Goal: Transaction & Acquisition: Purchase product/service

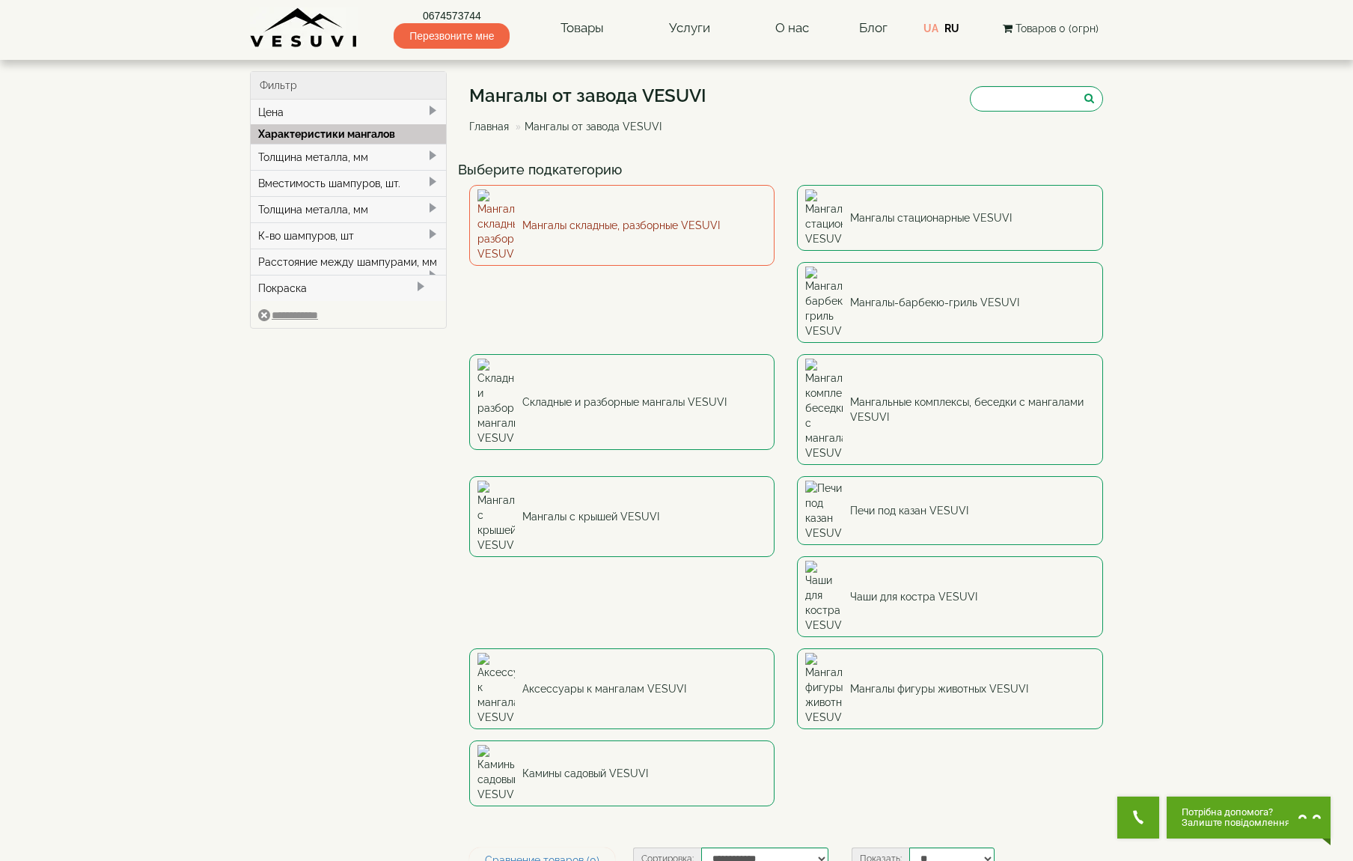
click at [629, 221] on link "Мангалы складные, разборные VESUVI" at bounding box center [622, 225] width 306 height 81
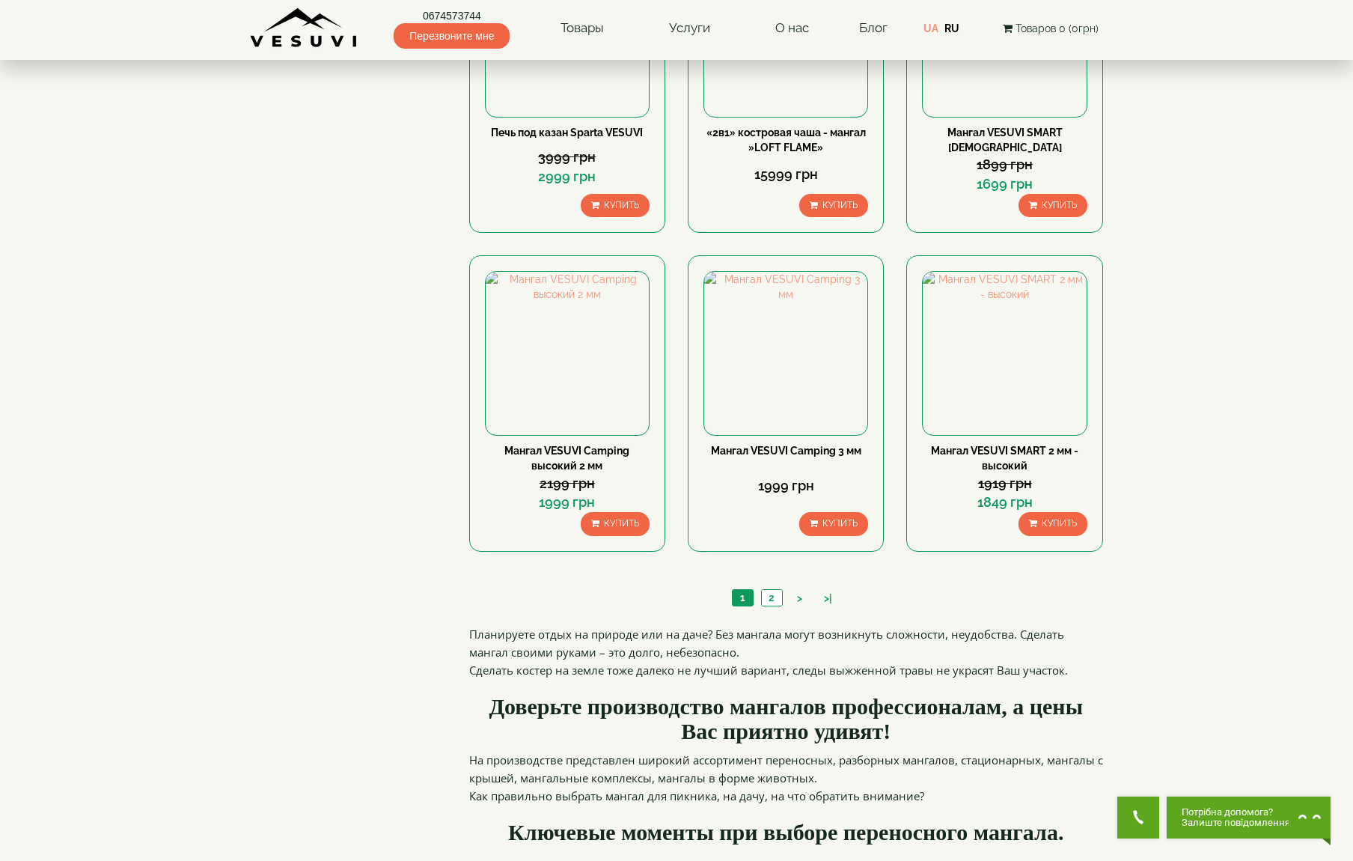
scroll to position [1604, 0]
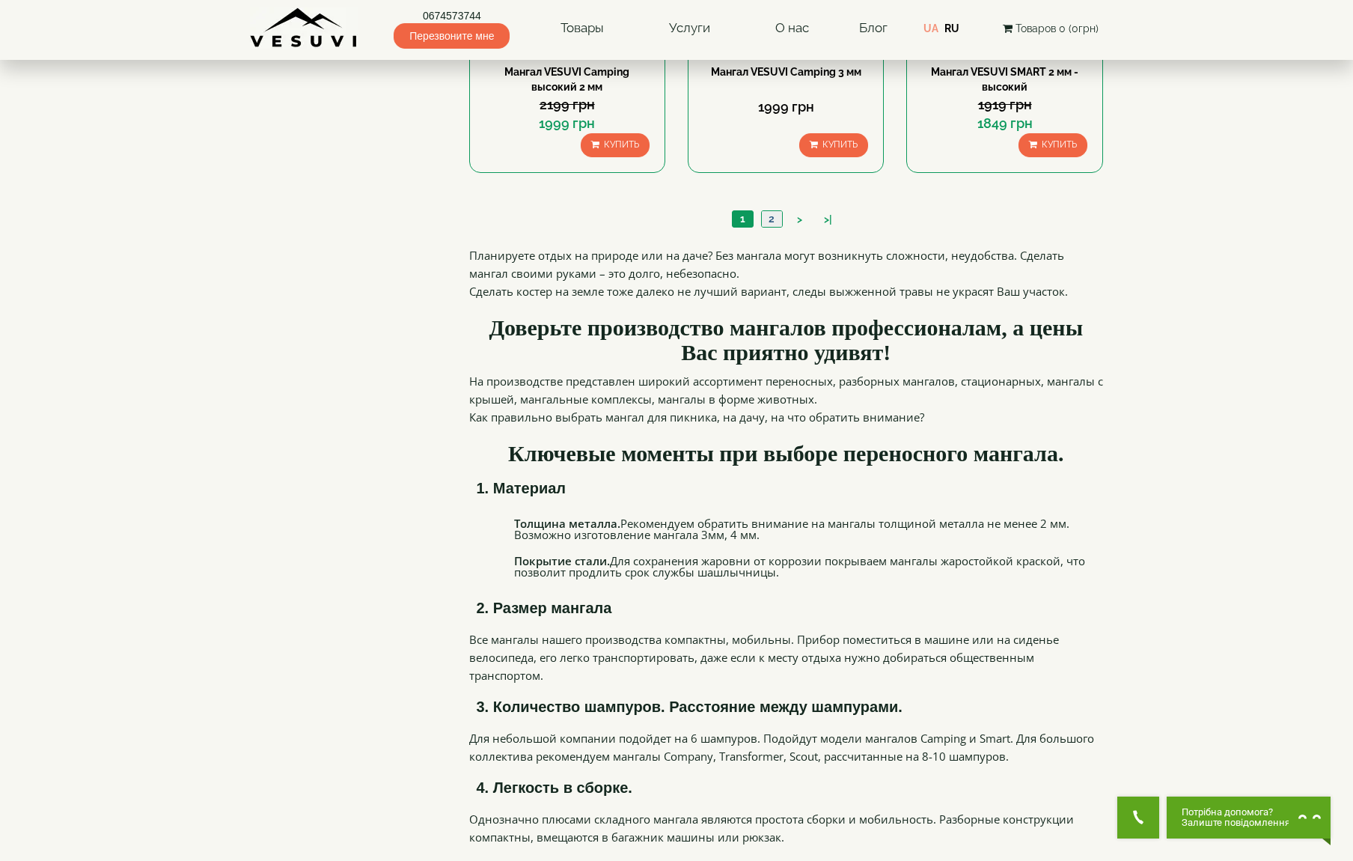
click at [774, 224] on link "2" at bounding box center [771, 219] width 21 height 16
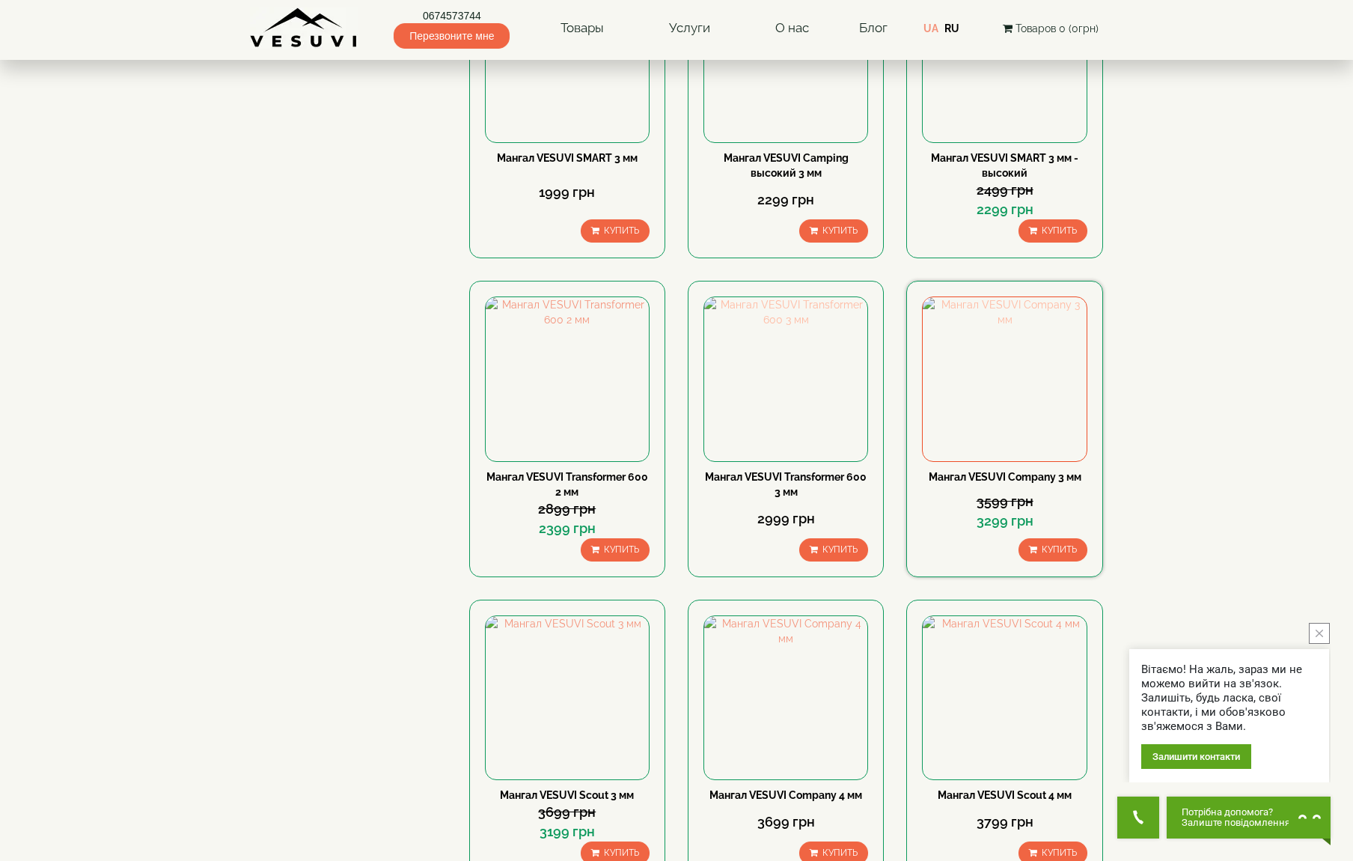
scroll to position [200, 0]
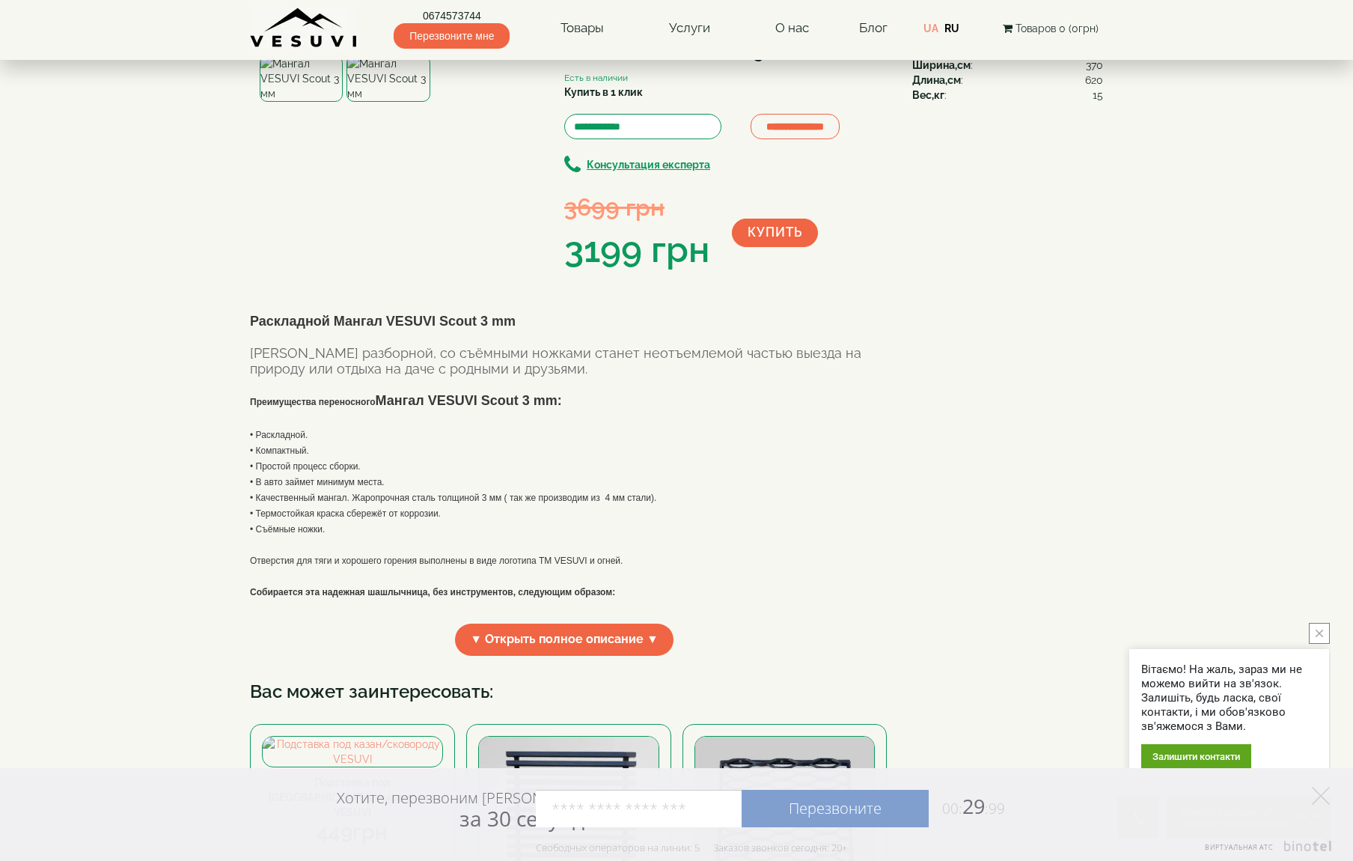
scroll to position [52, 0]
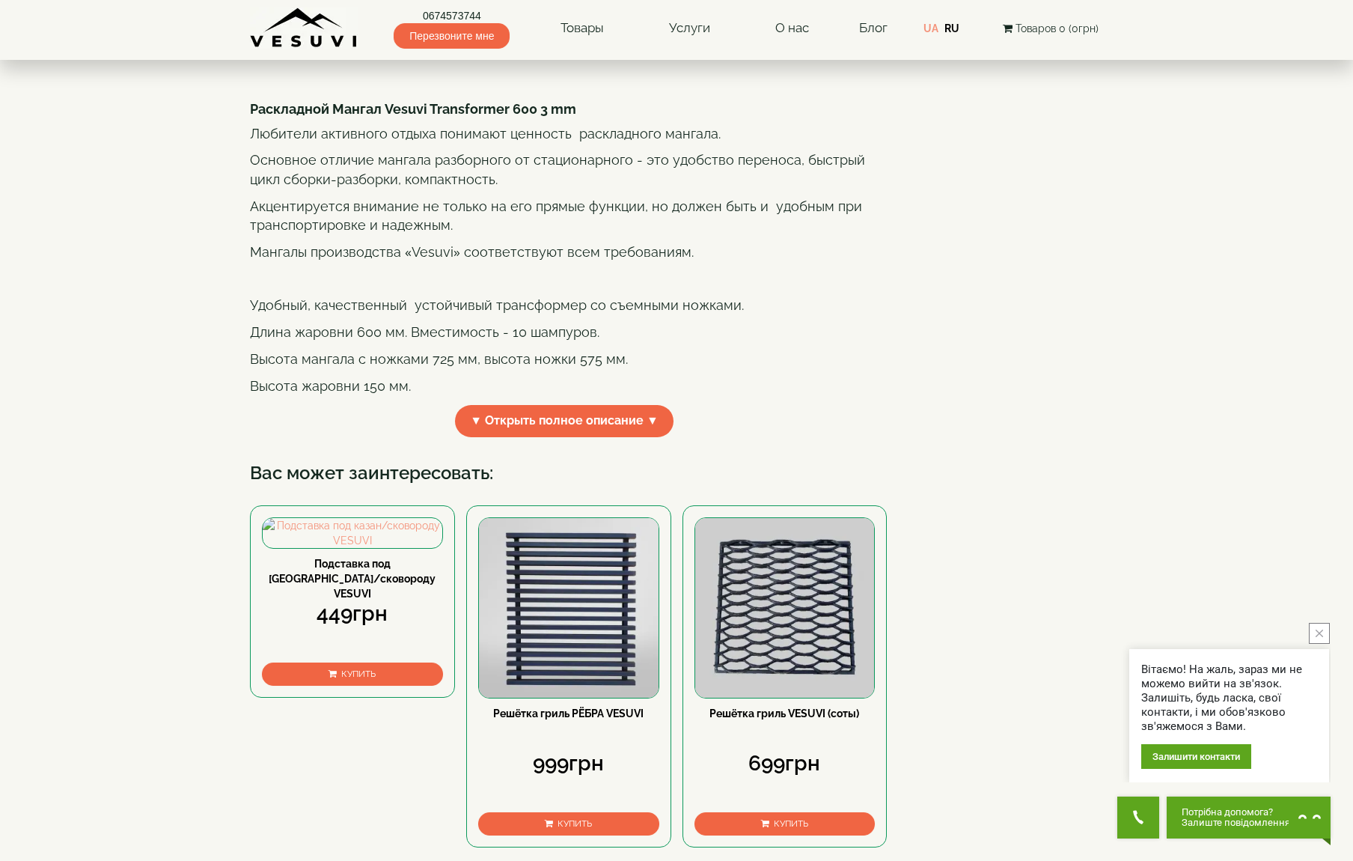
scroll to position [290, 0]
click at [599, 436] on span "▼ Открыть полное описание ▼" at bounding box center [564, 420] width 219 height 32
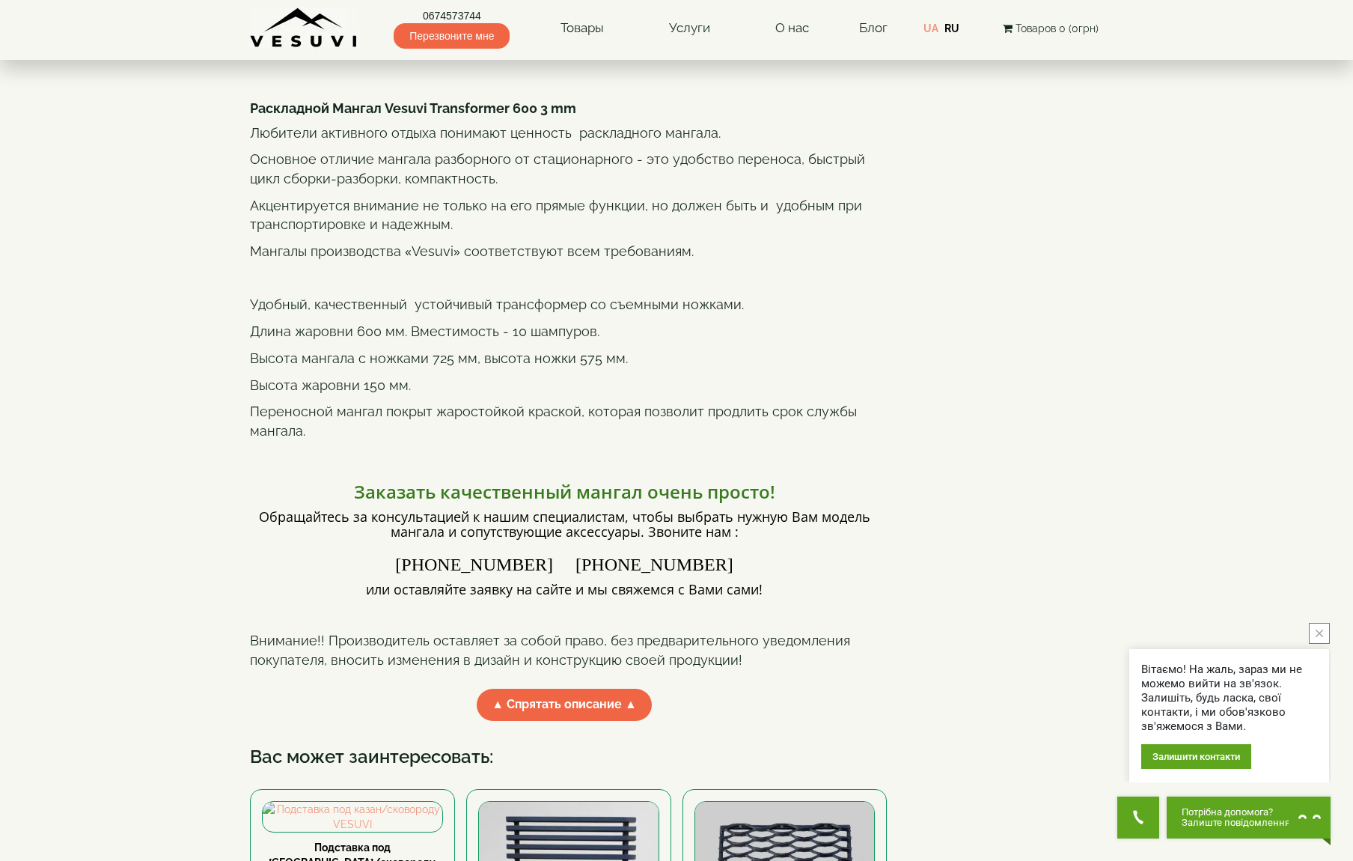
click at [701, 440] on p "Переносной мангал покрыт жаростойкой краской, которая позволит продлить срок сл…" at bounding box center [564, 421] width 629 height 38
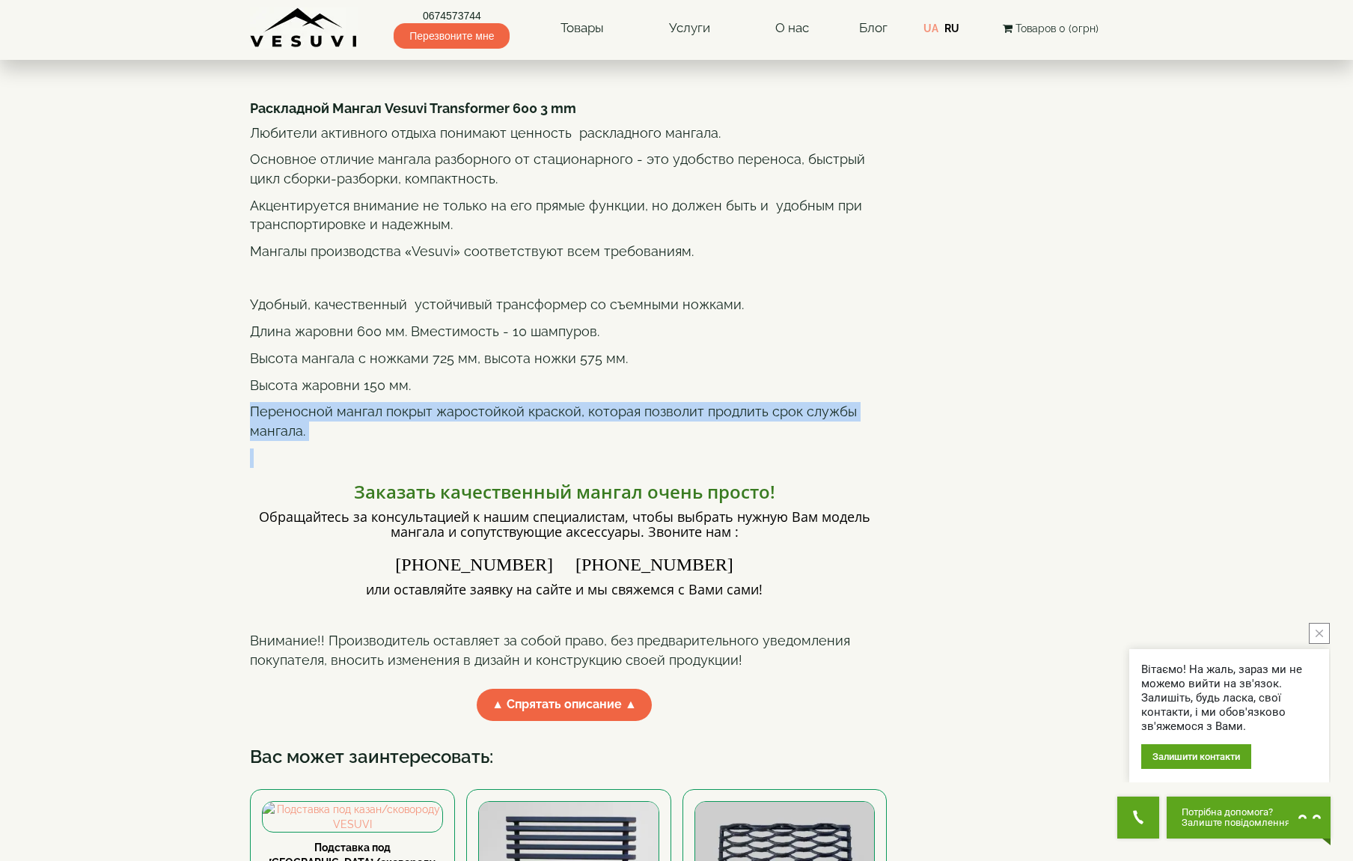
click at [701, 440] on p "Переносной мангал покрыт жаростойкой краской, которая позволит продлить срок сл…" at bounding box center [564, 421] width 629 height 38
click at [711, 440] on p "Переносной мангал покрыт жаростойкой краской, которая позволит продлить срок сл…" at bounding box center [564, 421] width 629 height 38
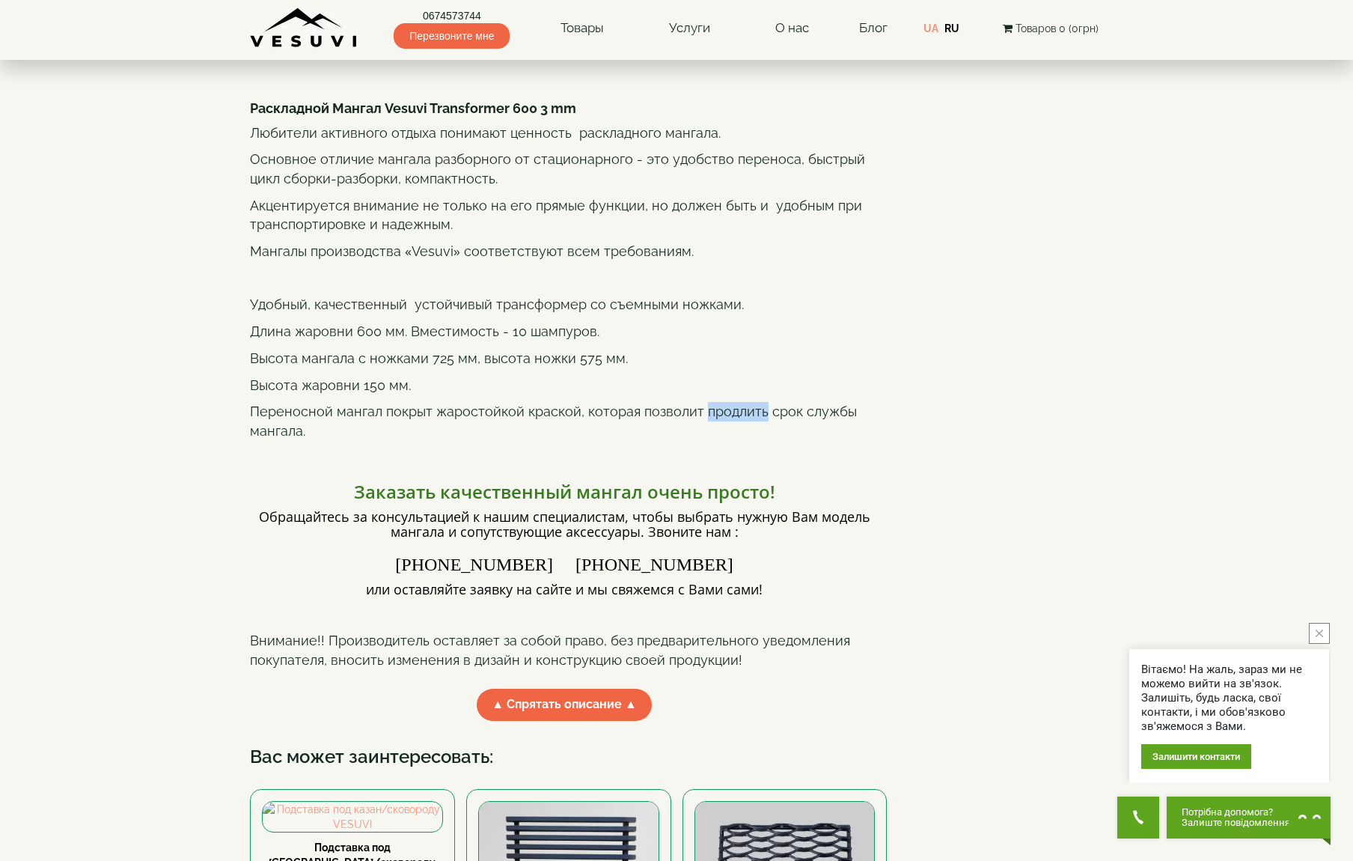
click at [711, 440] on p "Переносной мангал покрыт жаростойкой краской, которая позволит продлить срок сл…" at bounding box center [564, 421] width 629 height 38
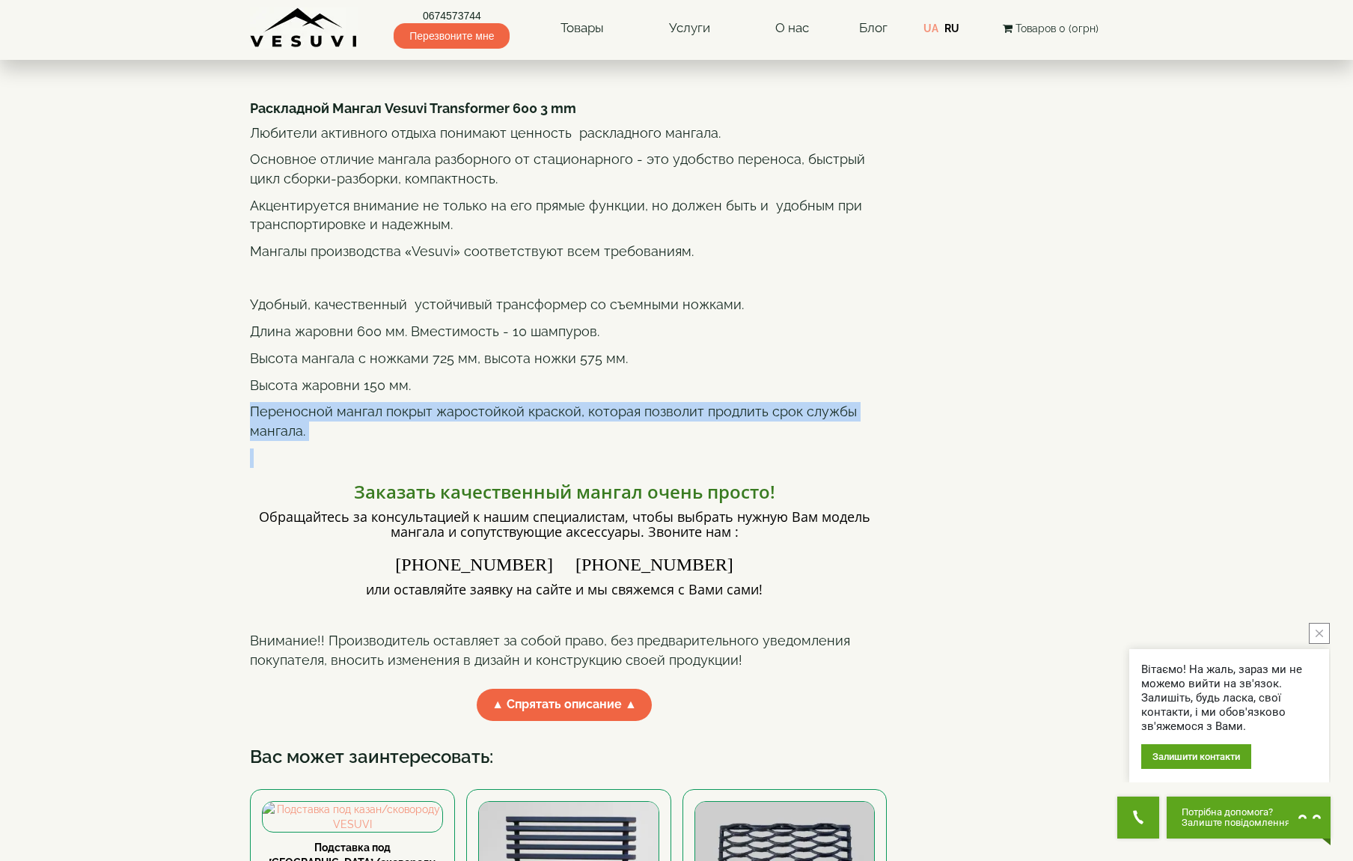
click at [711, 440] on p "Переносной мангал покрыт жаростойкой краской, которая позволит продлить срок сл…" at bounding box center [564, 421] width 629 height 38
click at [685, 440] on p "Переносной мангал покрыт жаростойкой краской, которая позволит продлить срок сл…" at bounding box center [564, 421] width 629 height 38
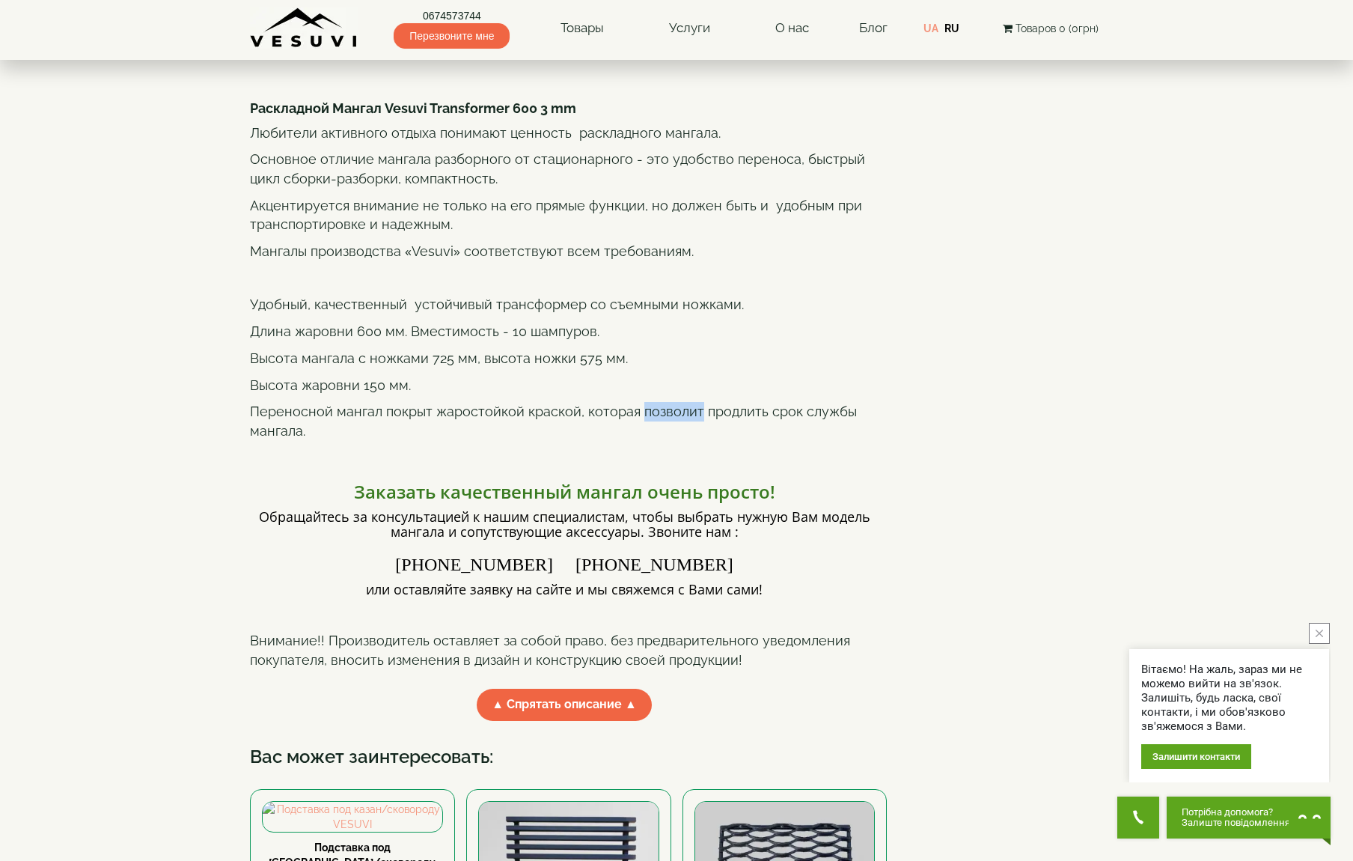
click at [685, 440] on p "Переносной мангал покрыт жаростойкой краской, которая позволит продлить срок сл…" at bounding box center [564, 421] width 629 height 38
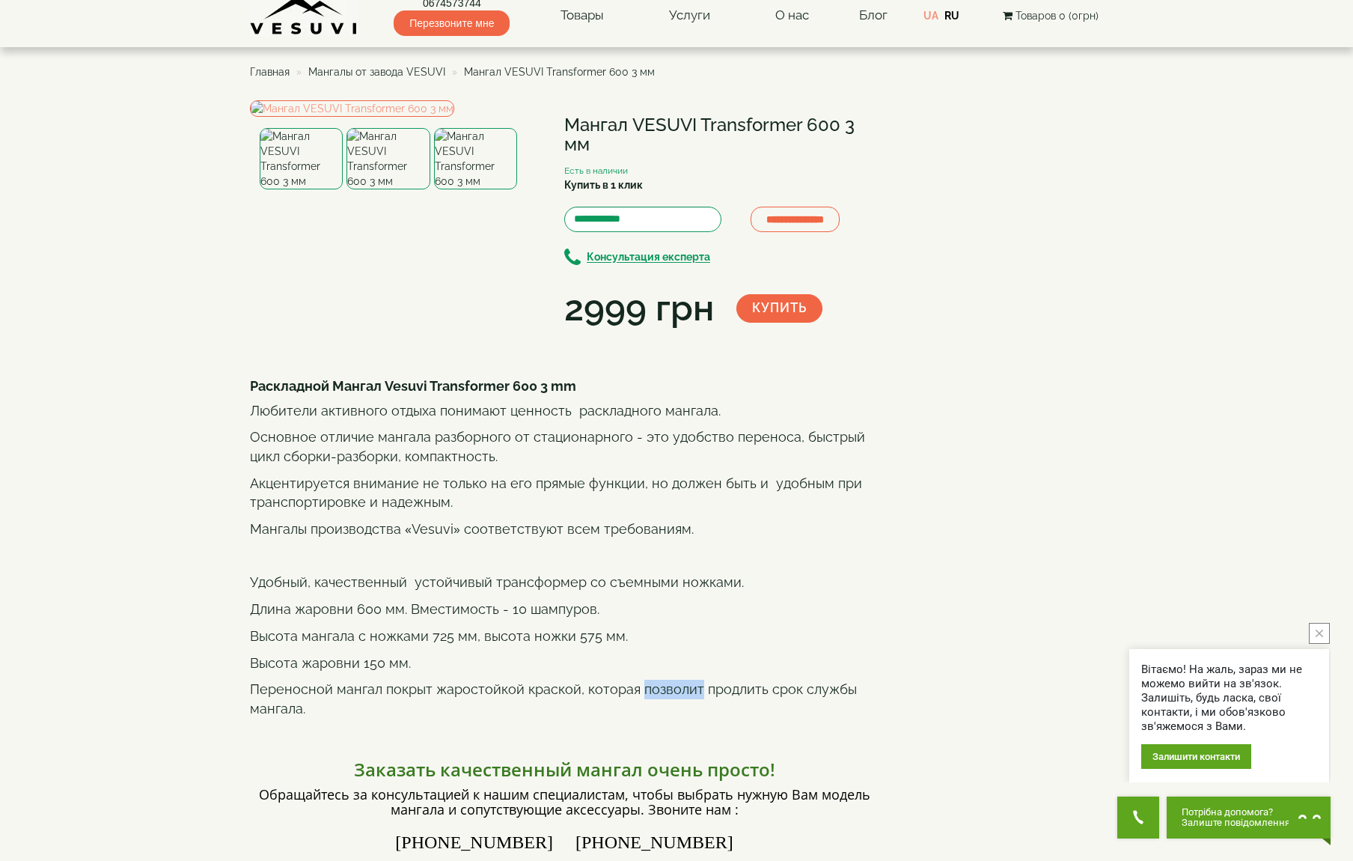
scroll to position [0, 0]
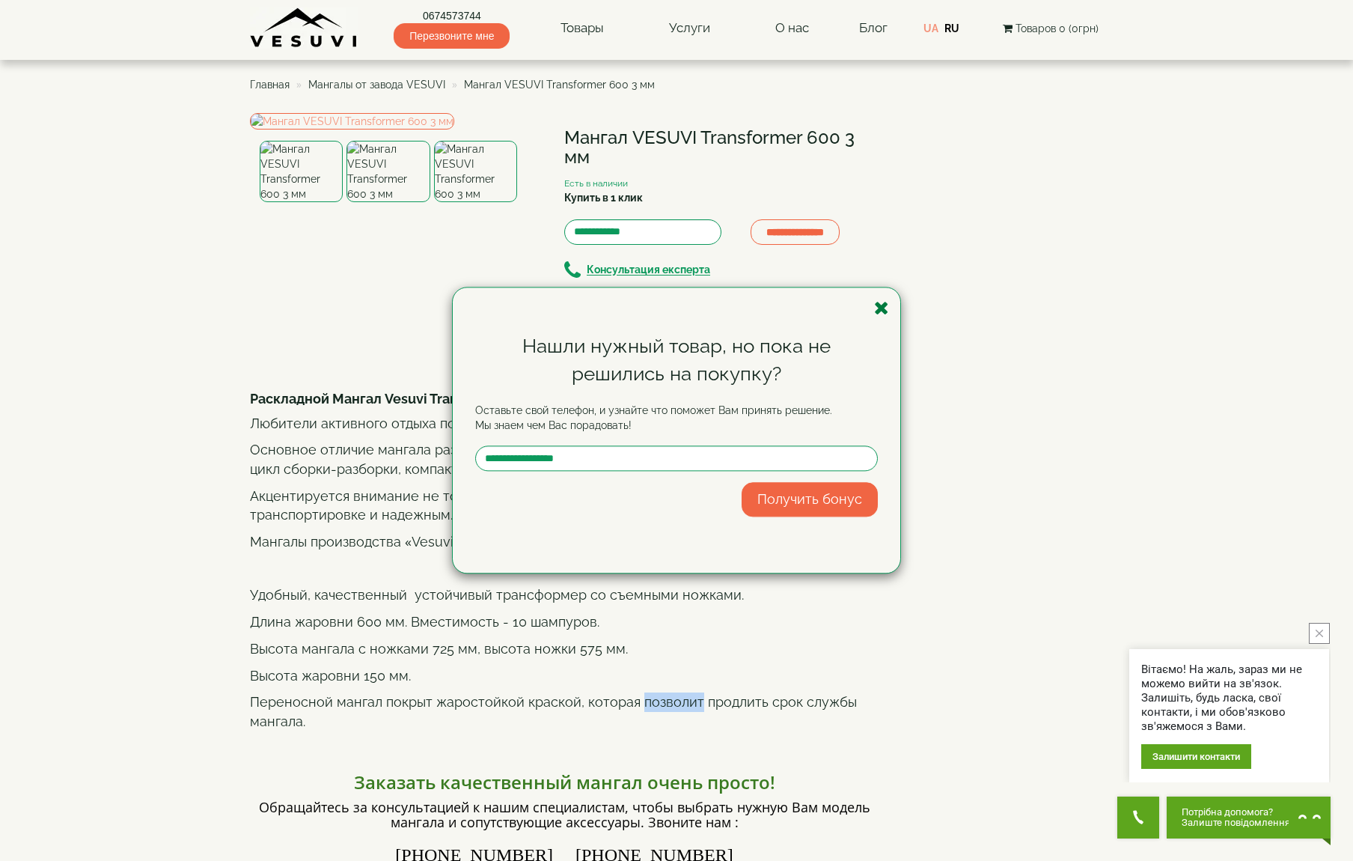
click at [878, 305] on icon "button" at bounding box center [881, 308] width 15 height 19
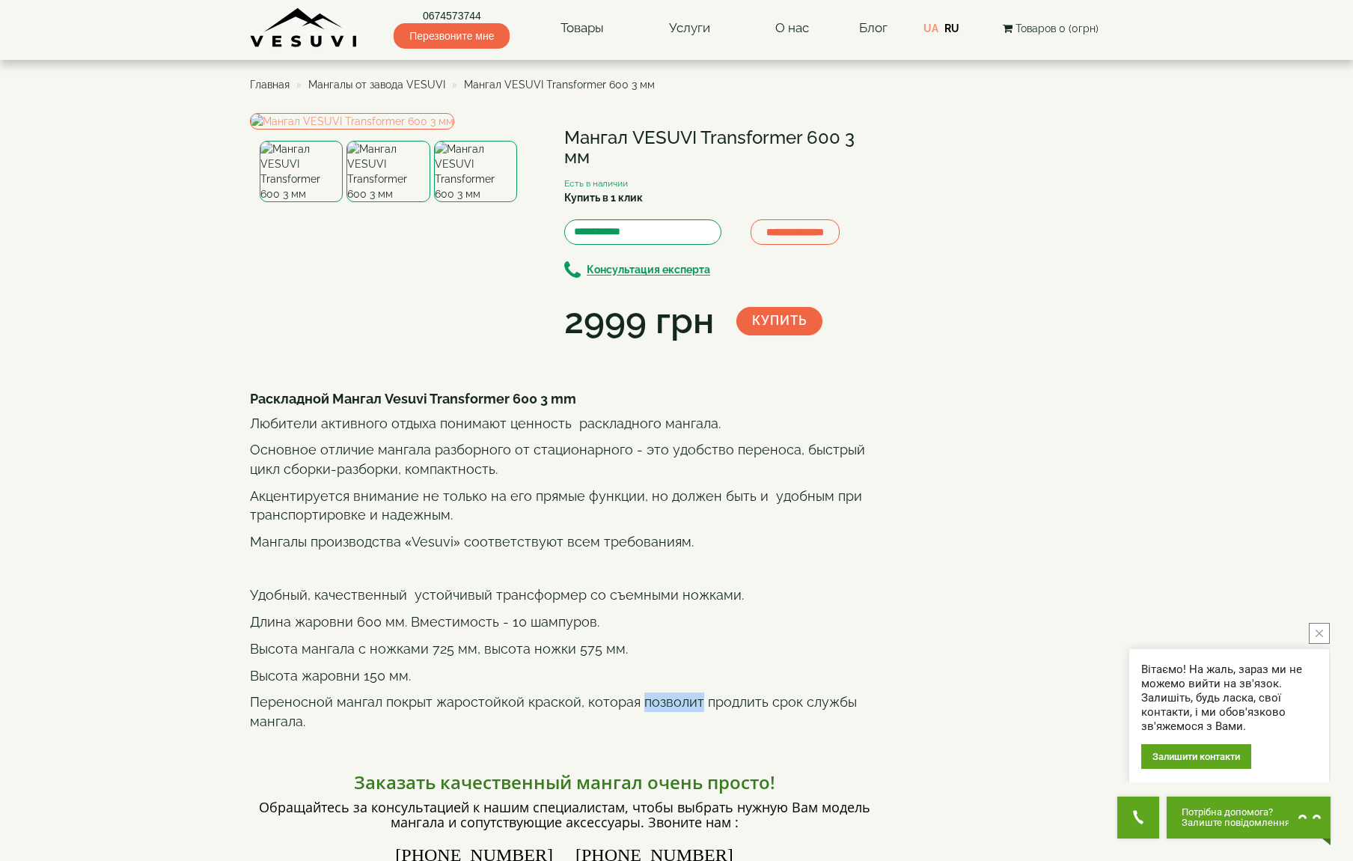
click at [335, 29] on img at bounding box center [304, 27] width 109 height 41
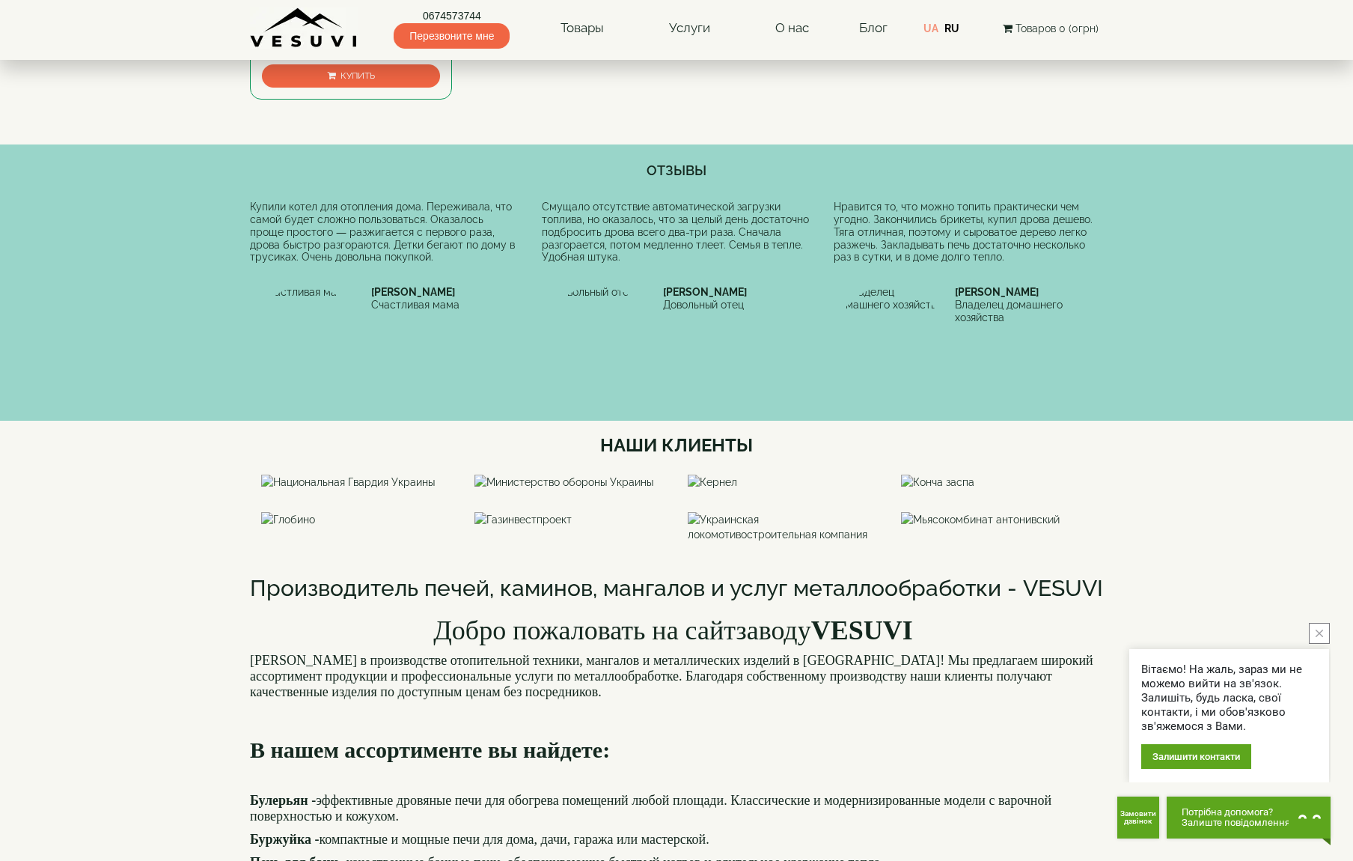
scroll to position [150, 0]
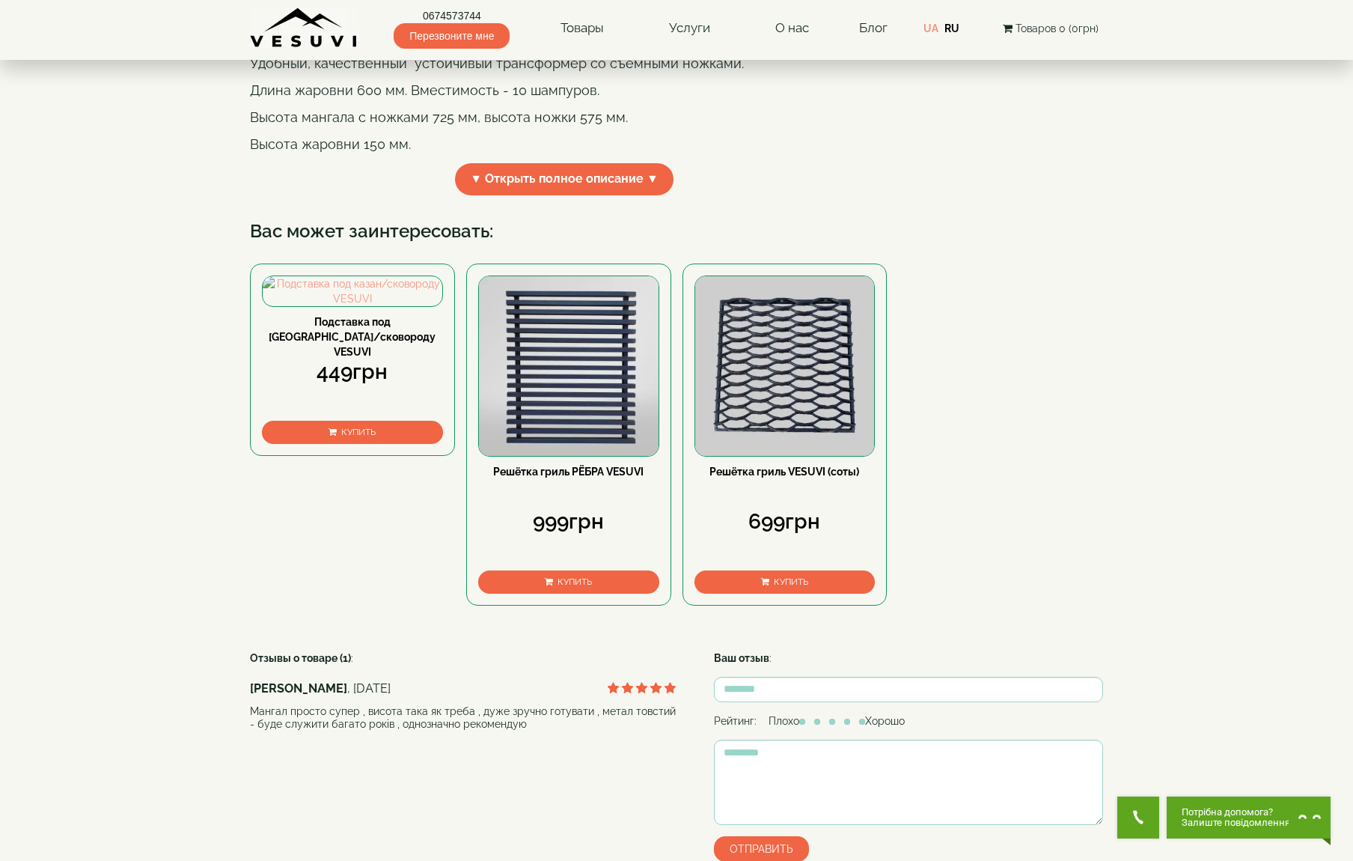
scroll to position [960, 0]
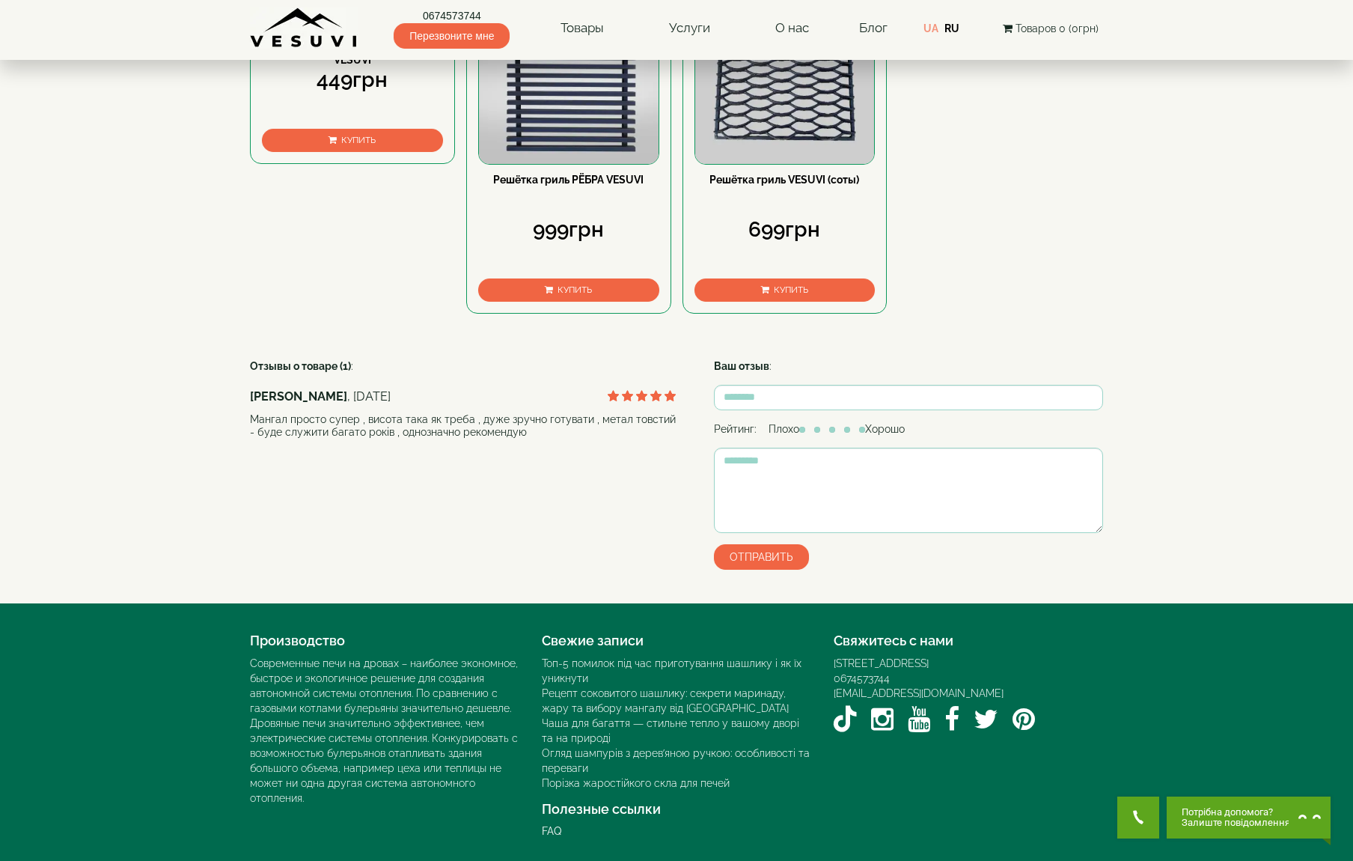
click at [581, 321] on div "Решётка гриль РЁБРА VESUVI 999грн Купить" at bounding box center [568, 154] width 205 height 364
click at [514, 153] on img at bounding box center [569, 74] width 180 height 180
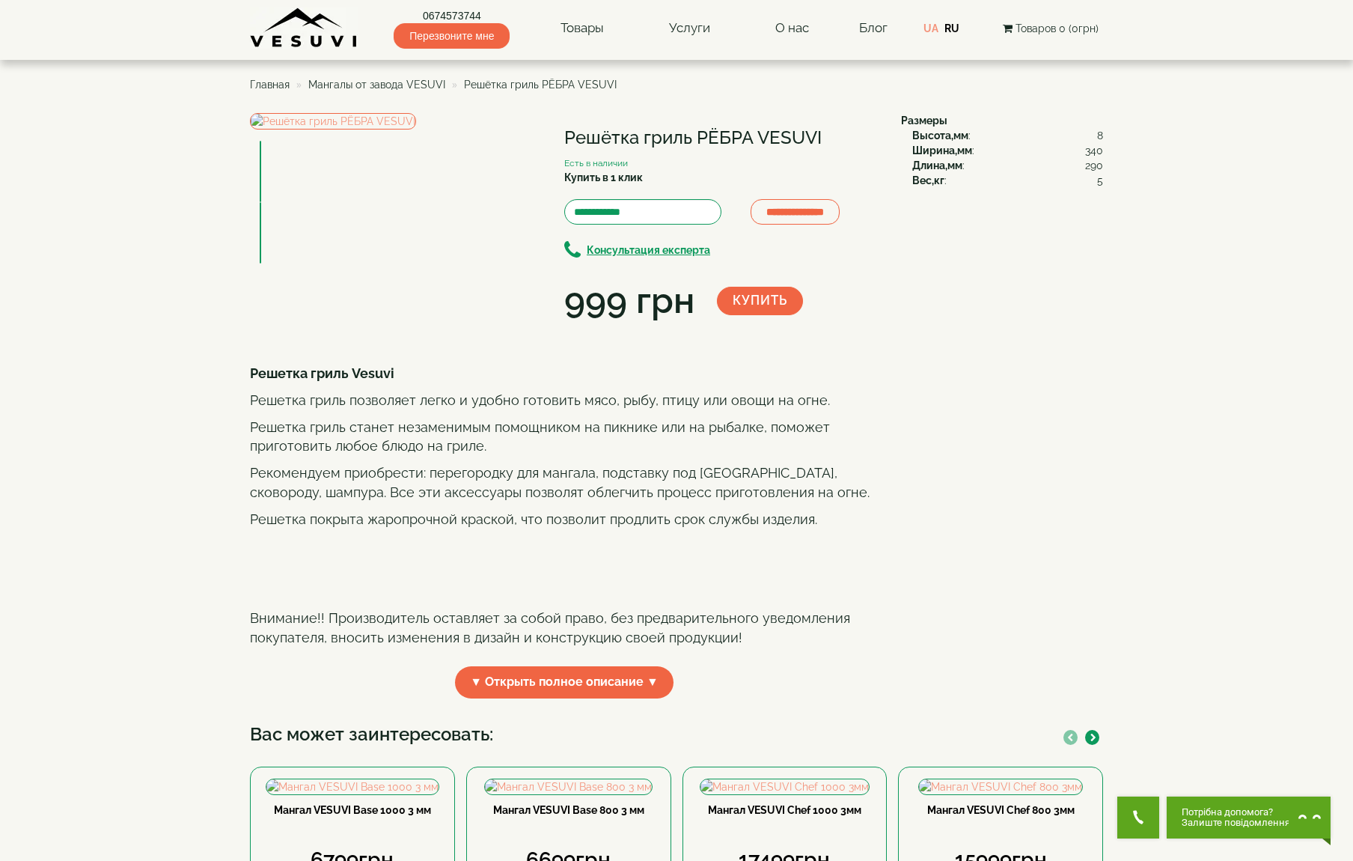
click at [391, 83] on span "Мангалы от завода VESUVI" at bounding box center [376, 85] width 137 height 12
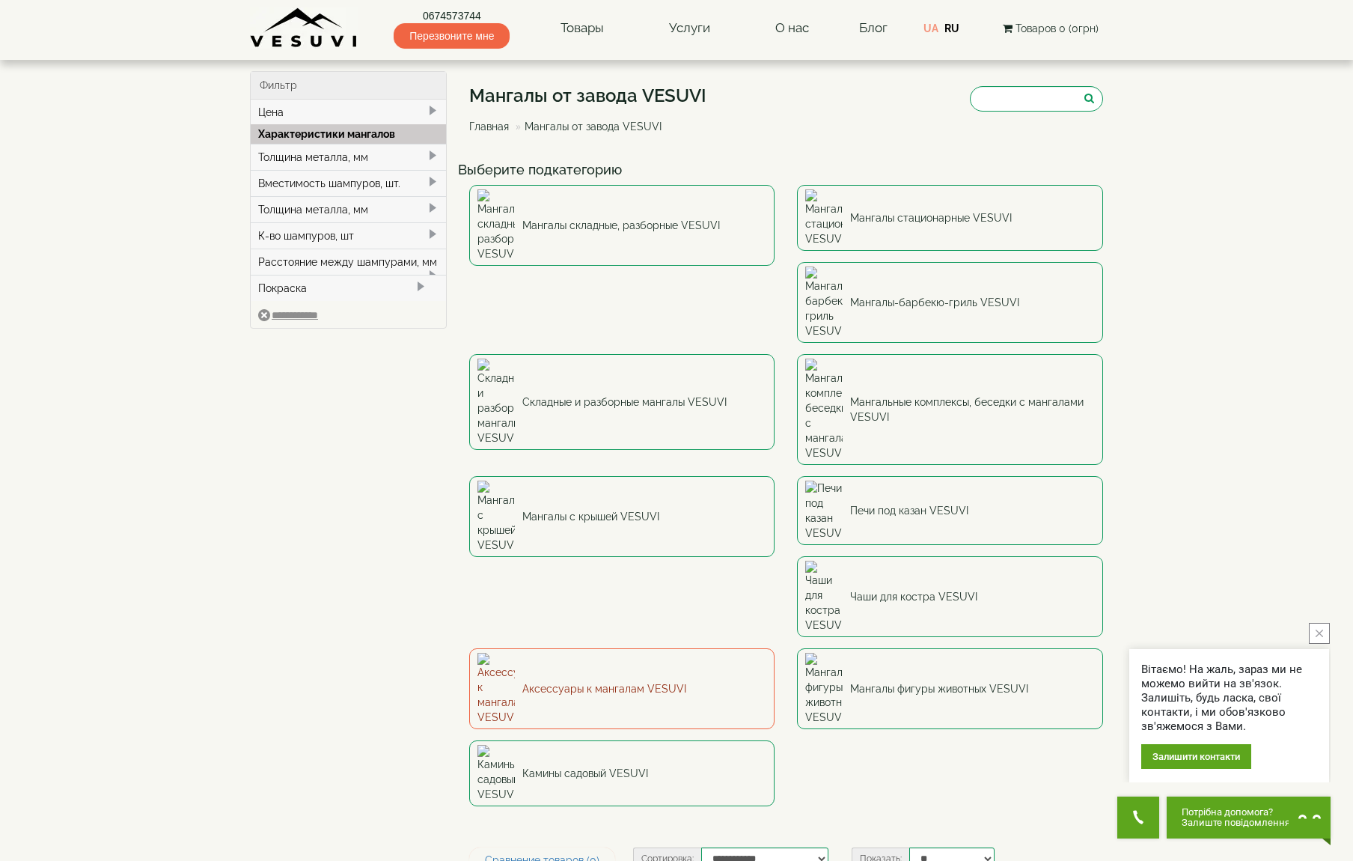
click at [617, 648] on link "Аксессуары к мангалам VESUVI" at bounding box center [622, 688] width 306 height 81
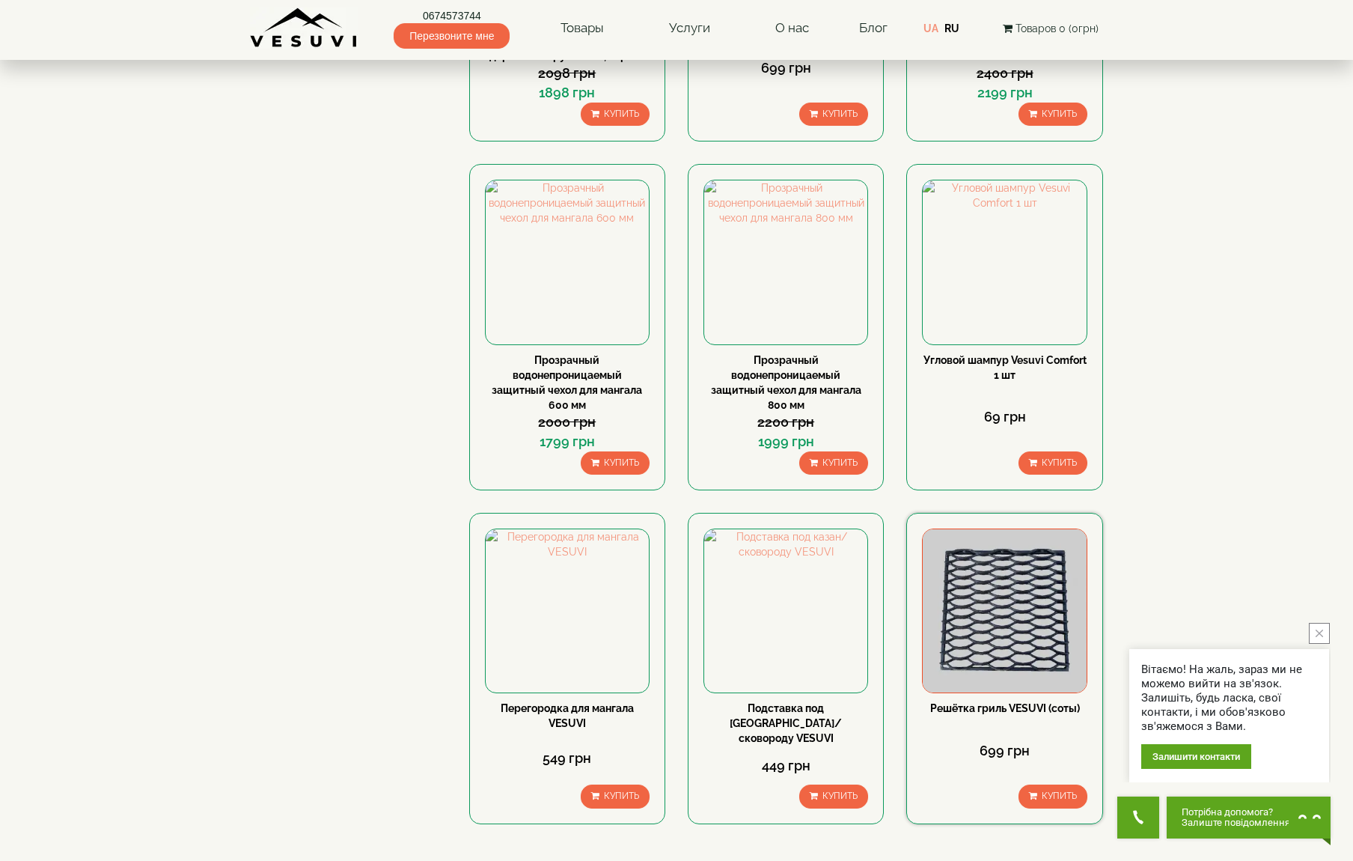
scroll to position [1364, 0]
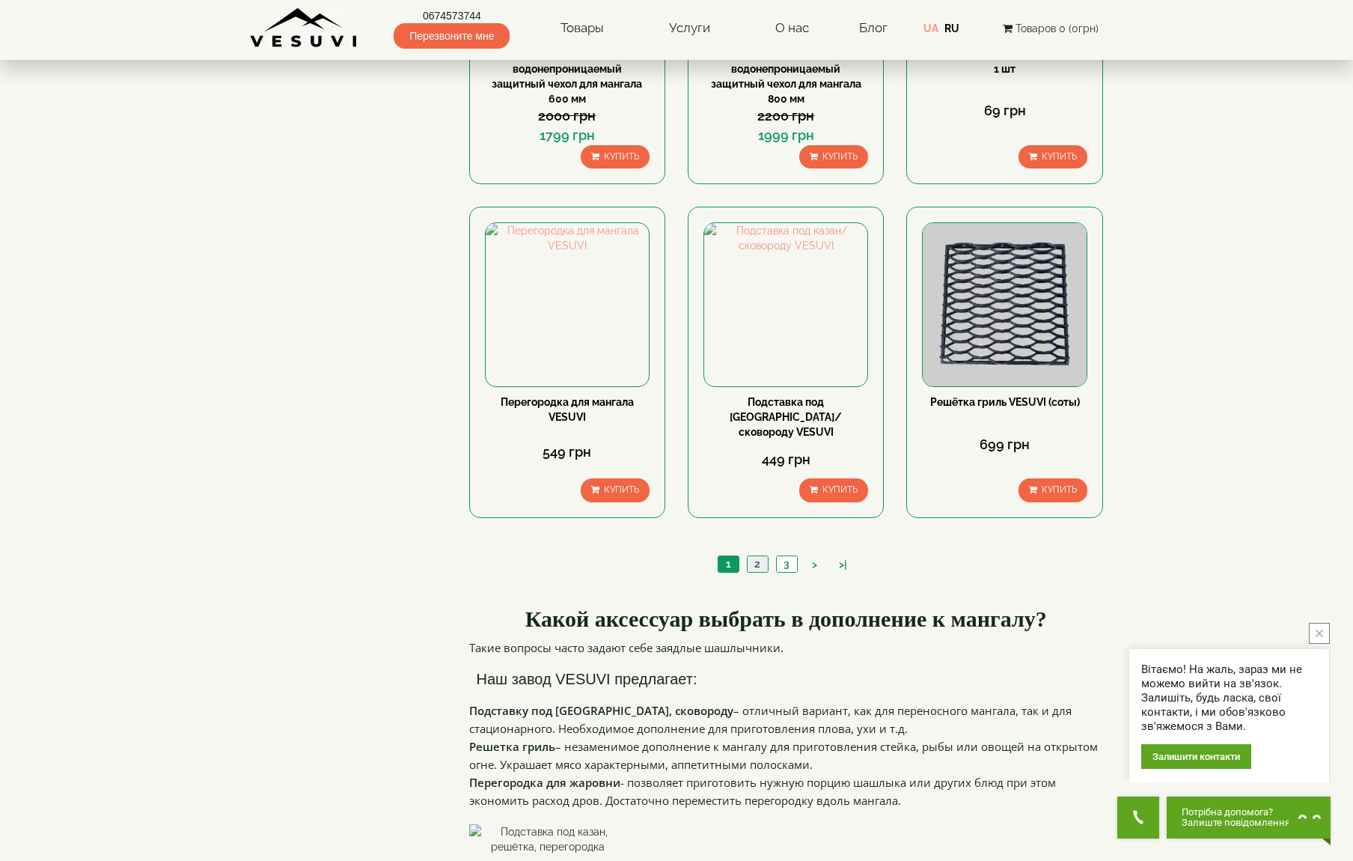
click at [752, 556] on link "2" at bounding box center [757, 564] width 21 height 16
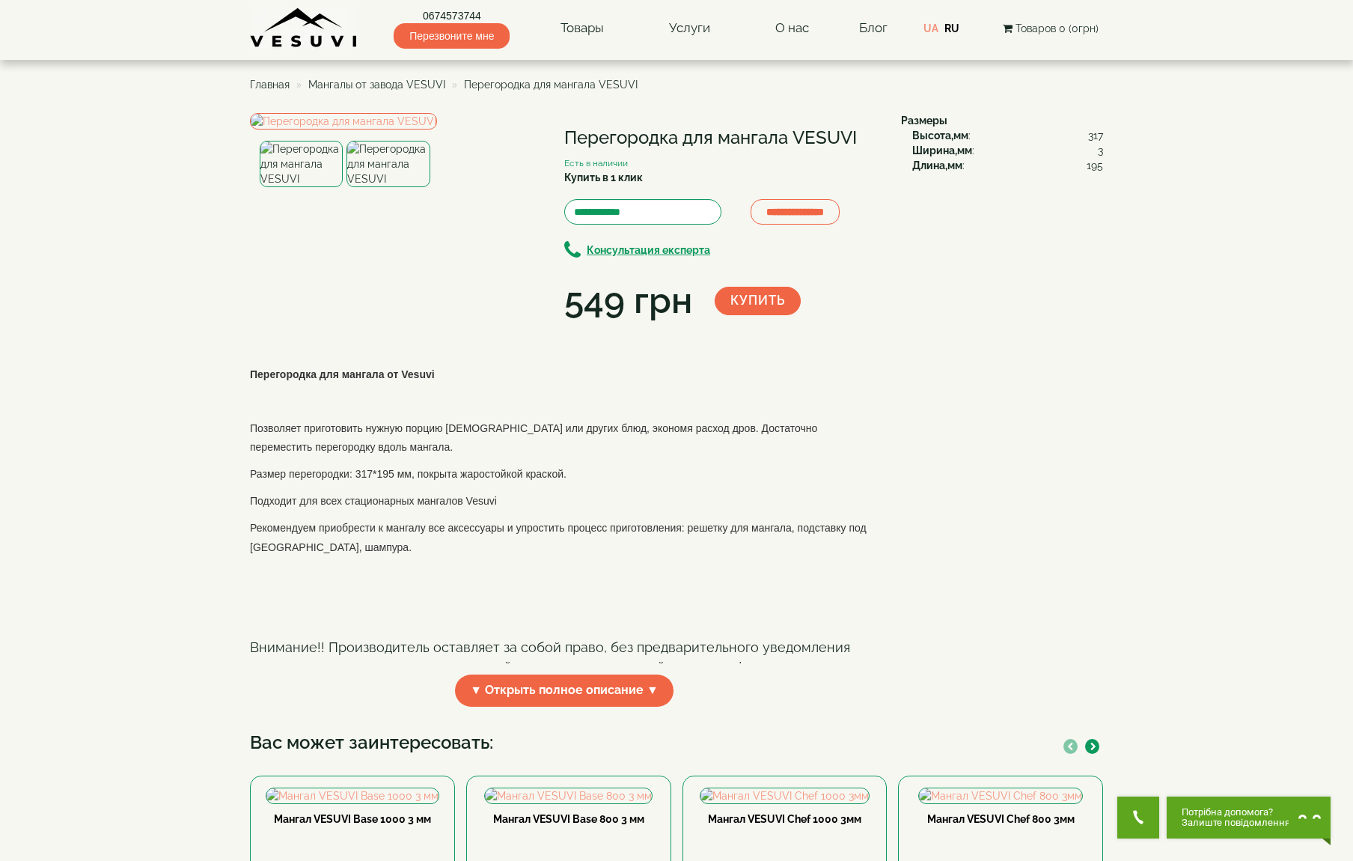
scroll to position [13, 0]
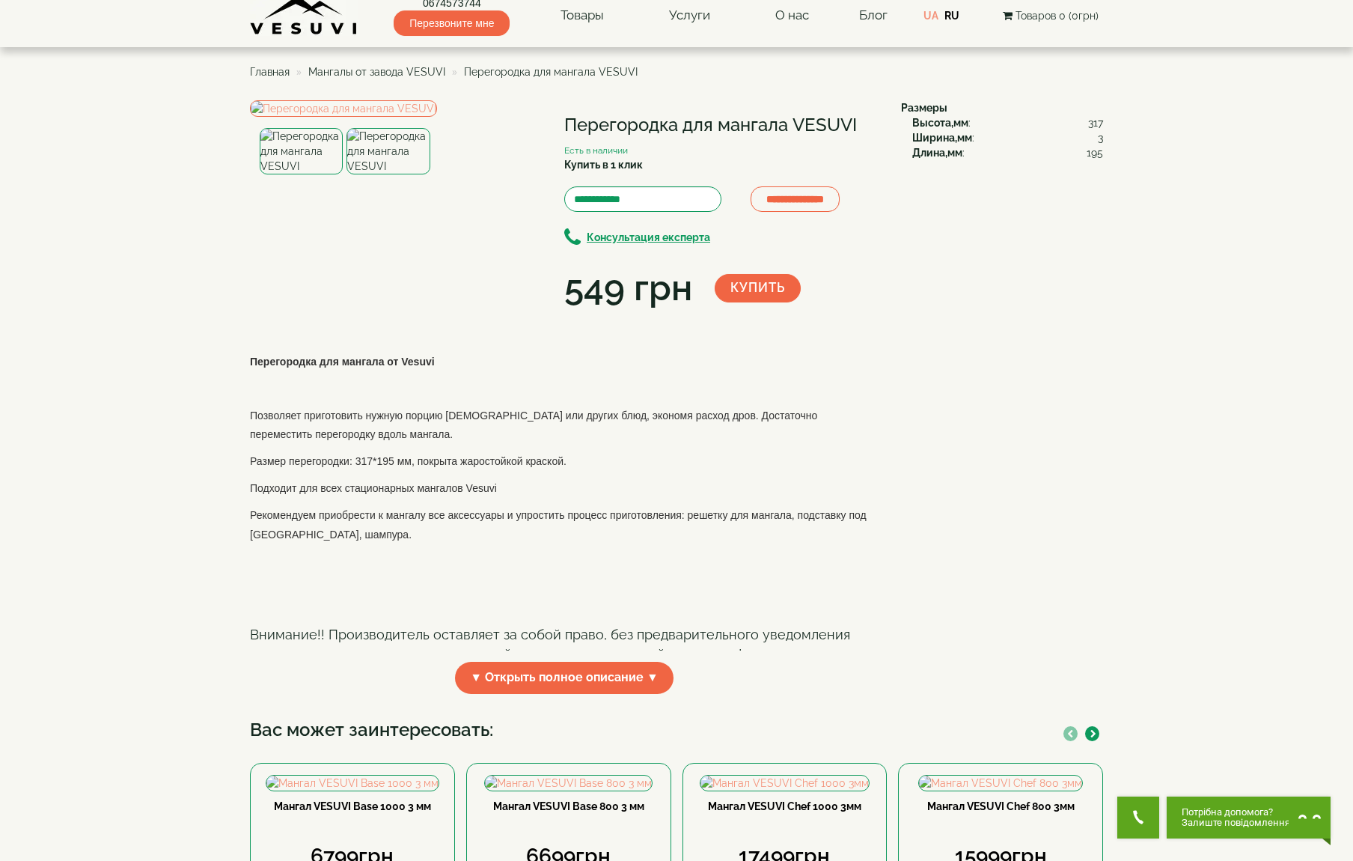
click at [385, 174] on img at bounding box center [387, 151] width 83 height 46
click at [299, 174] on img at bounding box center [301, 151] width 83 height 46
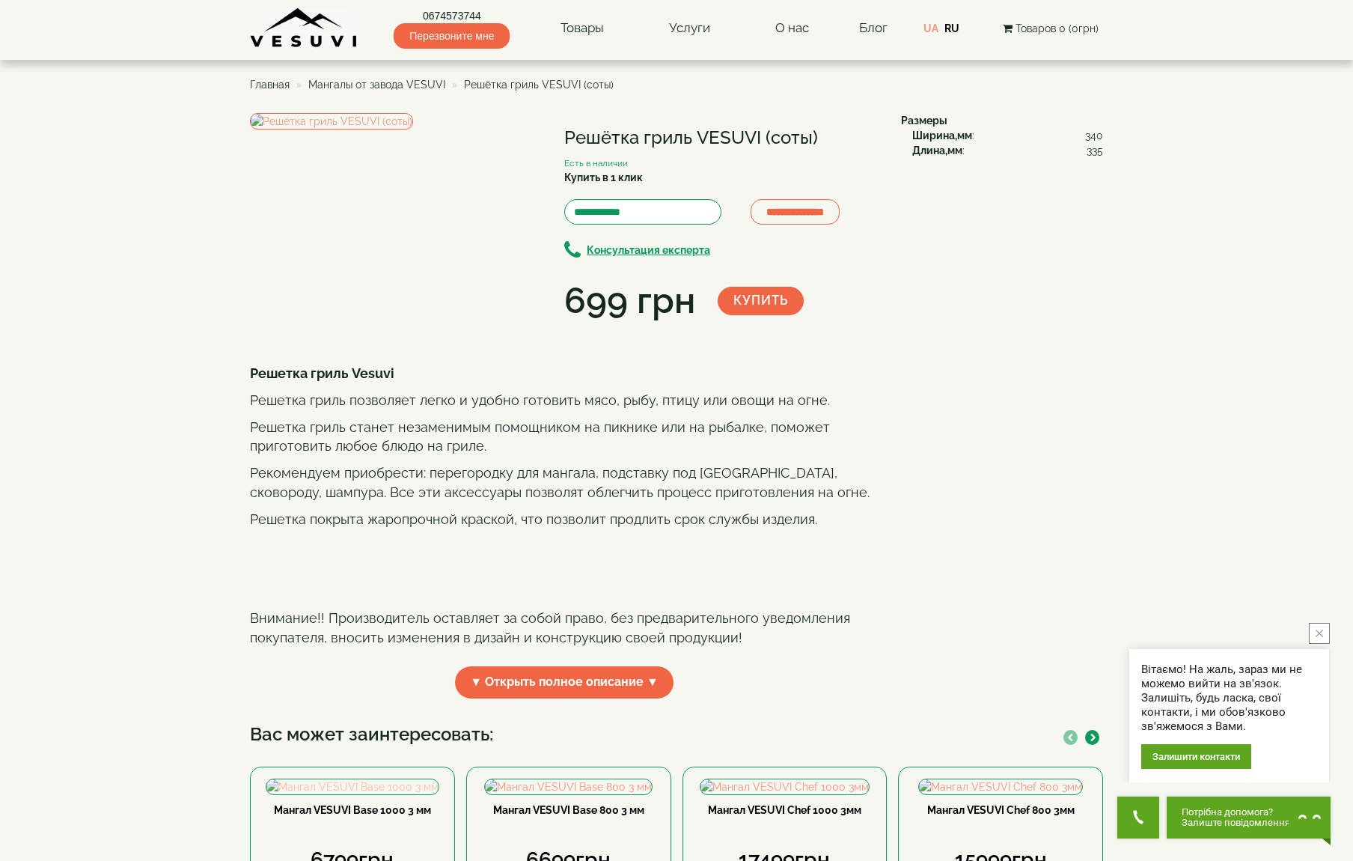
click at [379, 794] on img at bounding box center [352, 786] width 172 height 15
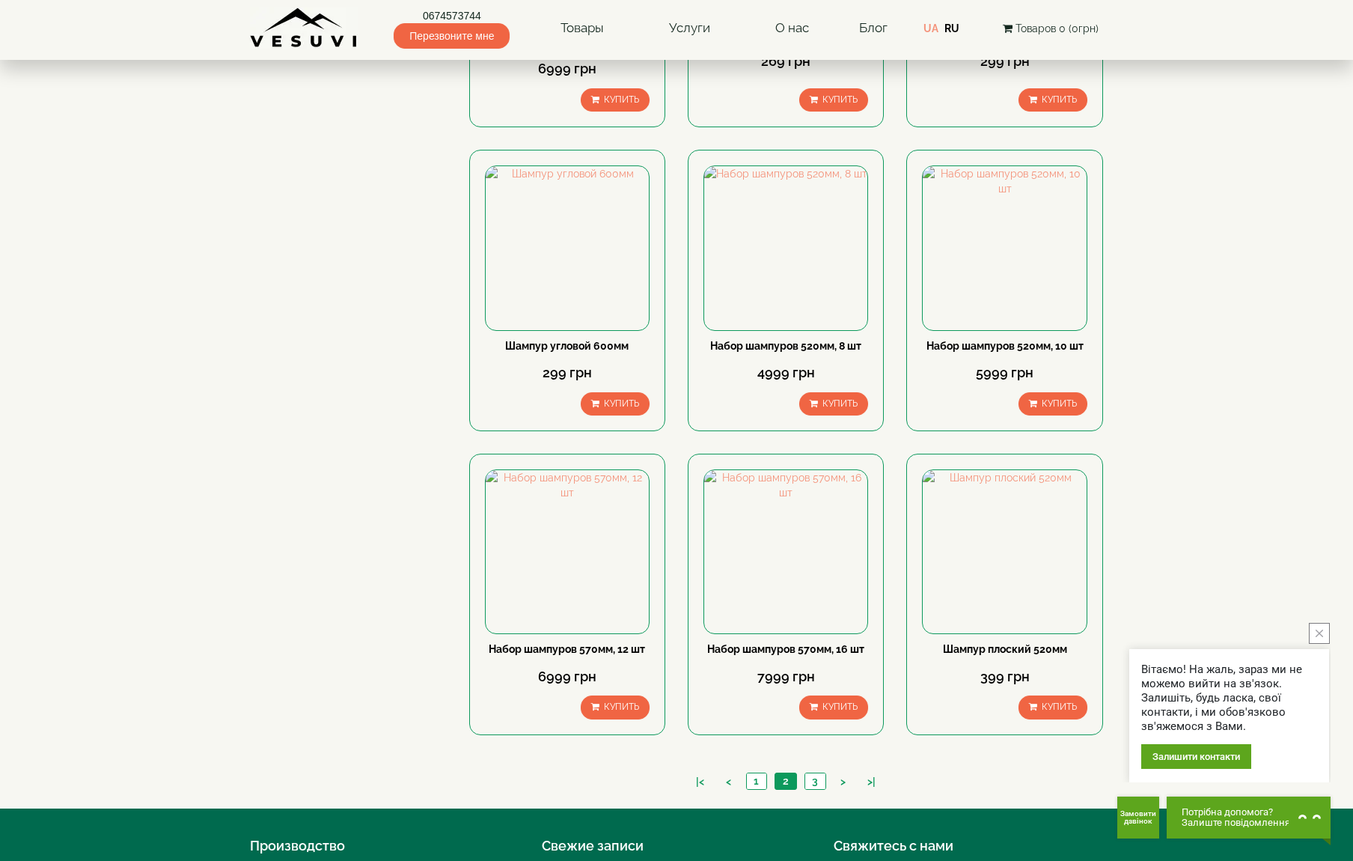
scroll to position [1070, 0]
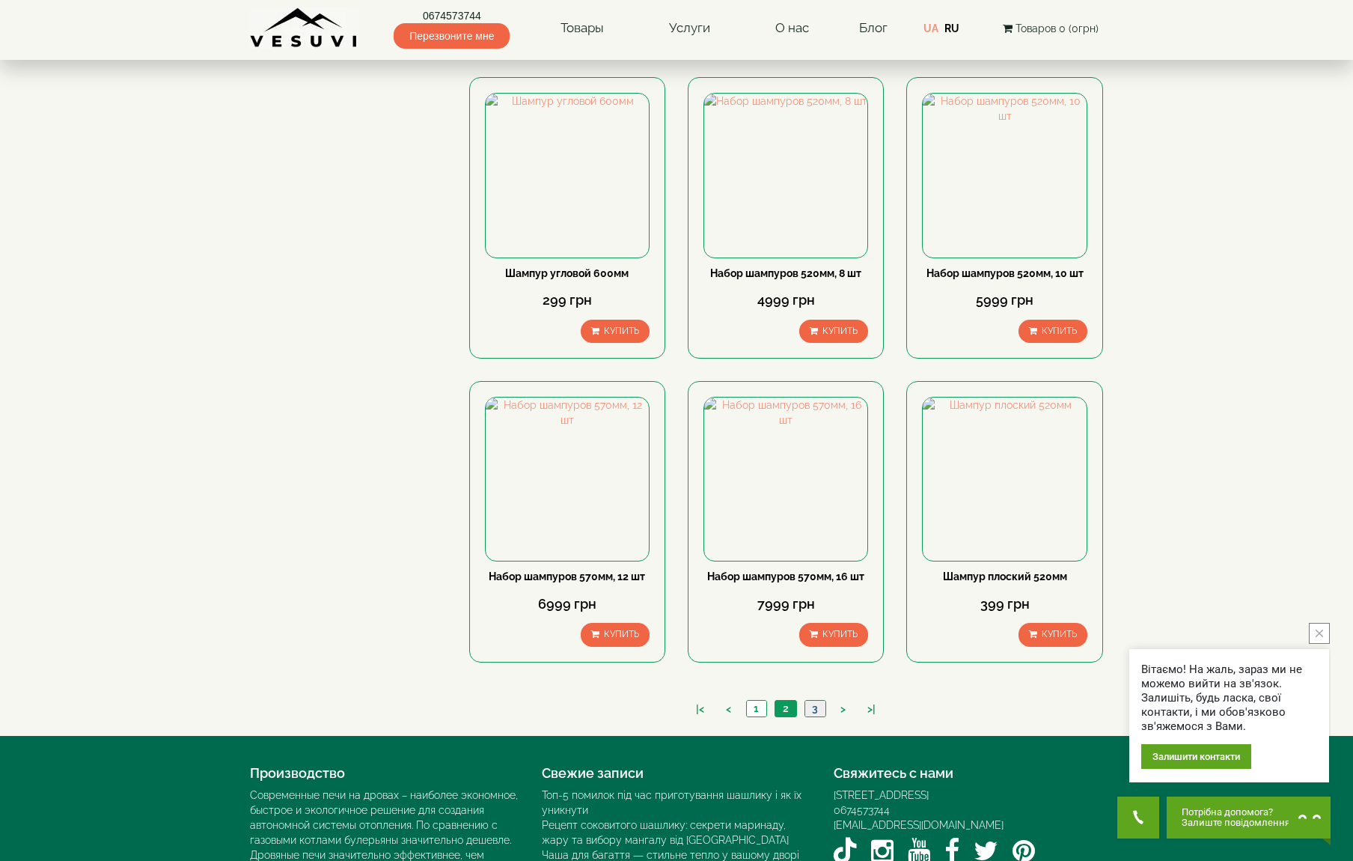
click at [817, 710] on link "3" at bounding box center [814, 708] width 21 height 16
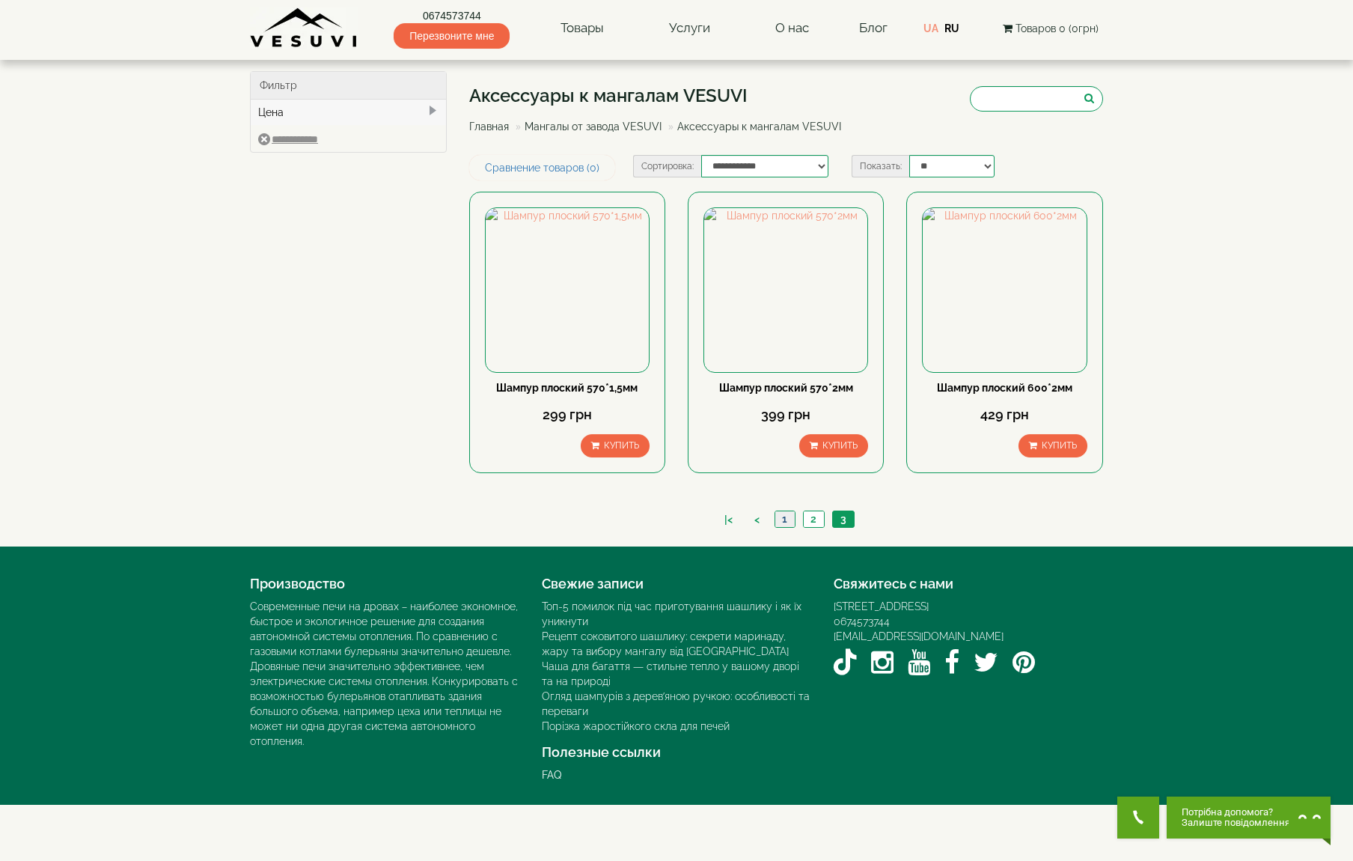
click at [786, 520] on link "1" at bounding box center [784, 519] width 20 height 16
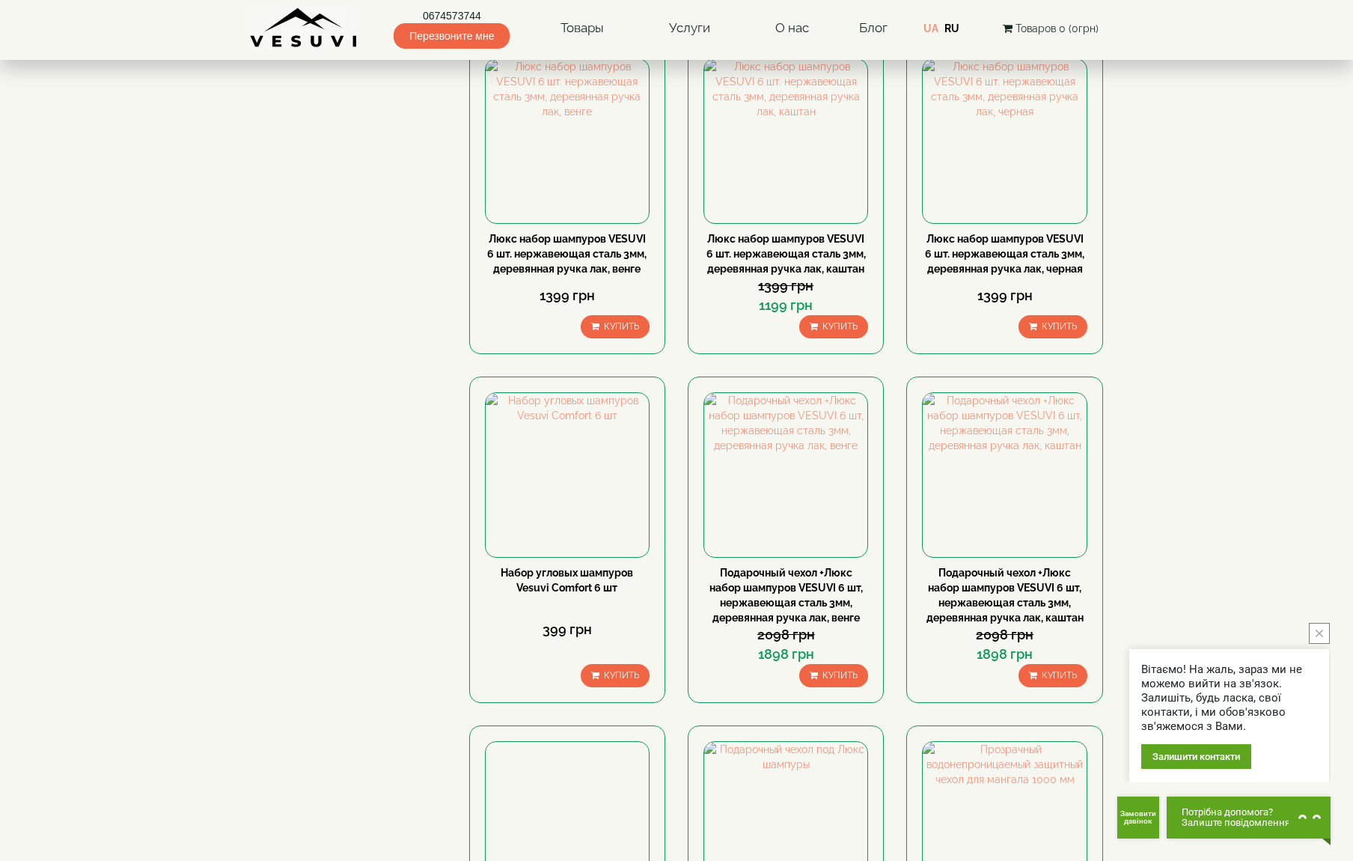
scroll to position [141, 0]
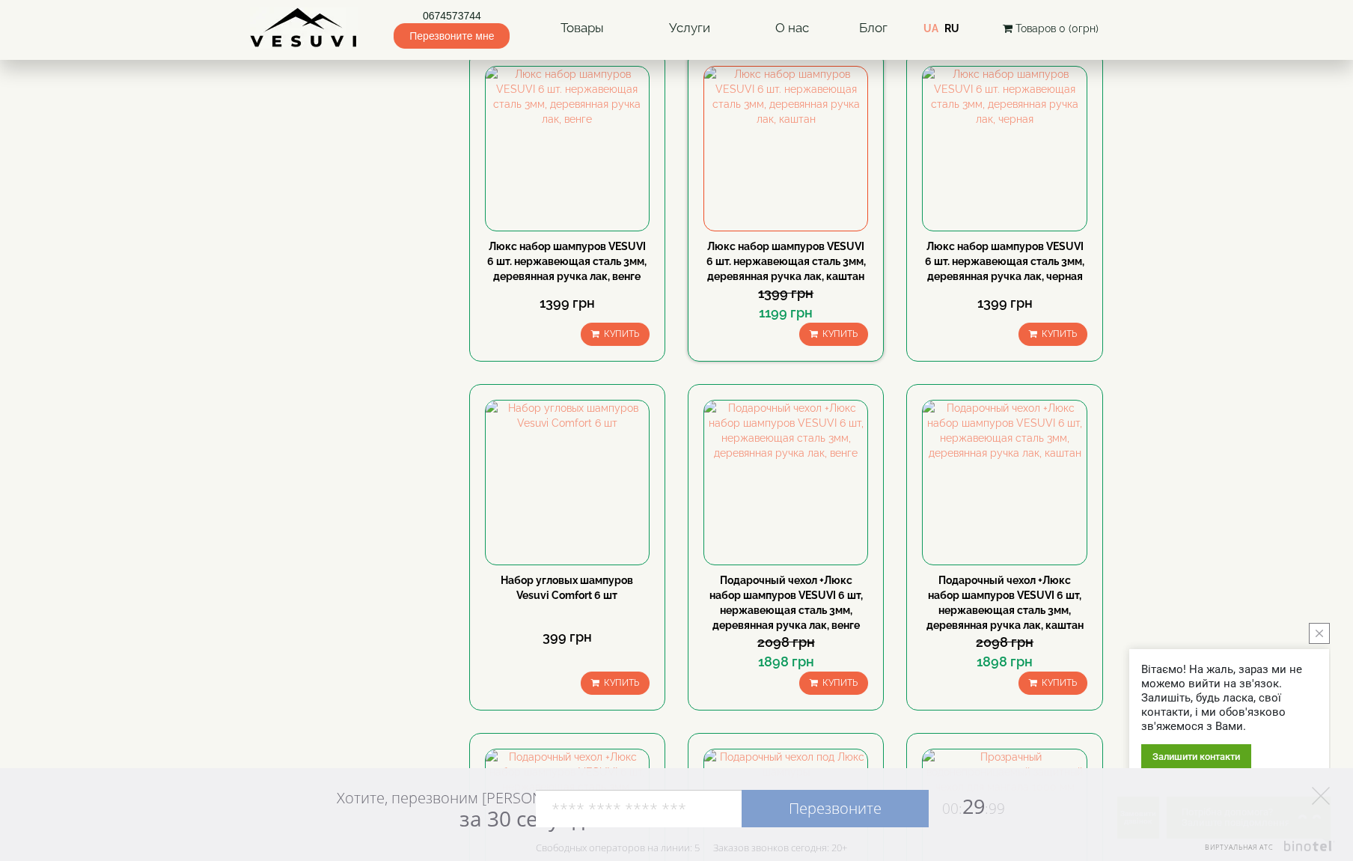
click at [798, 262] on link "Люкс набор шампуров VESUVI 6 шт. нержавеющая сталь 3мм, деревянная ручка лак, к…" at bounding box center [785, 261] width 159 height 42
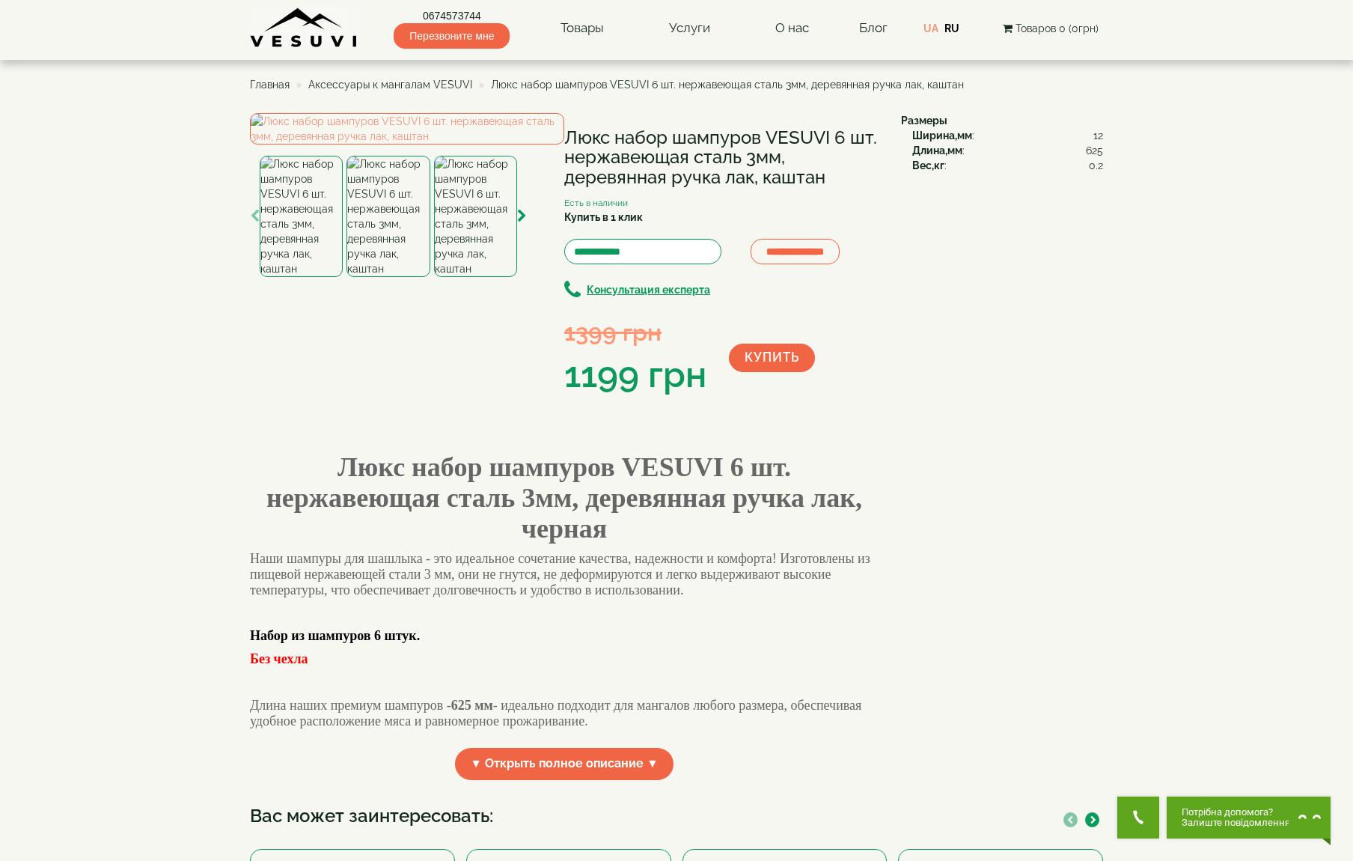
click at [635, 543] on b "Люкс набор шампуров VESUVI 6 шт. нержавеющая сталь 3мм, деревянная ручка лак, ч…" at bounding box center [564, 497] width 596 height 91
click at [447, 277] on img at bounding box center [475, 216] width 83 height 121
click at [408, 277] on img at bounding box center [387, 216] width 83 height 121
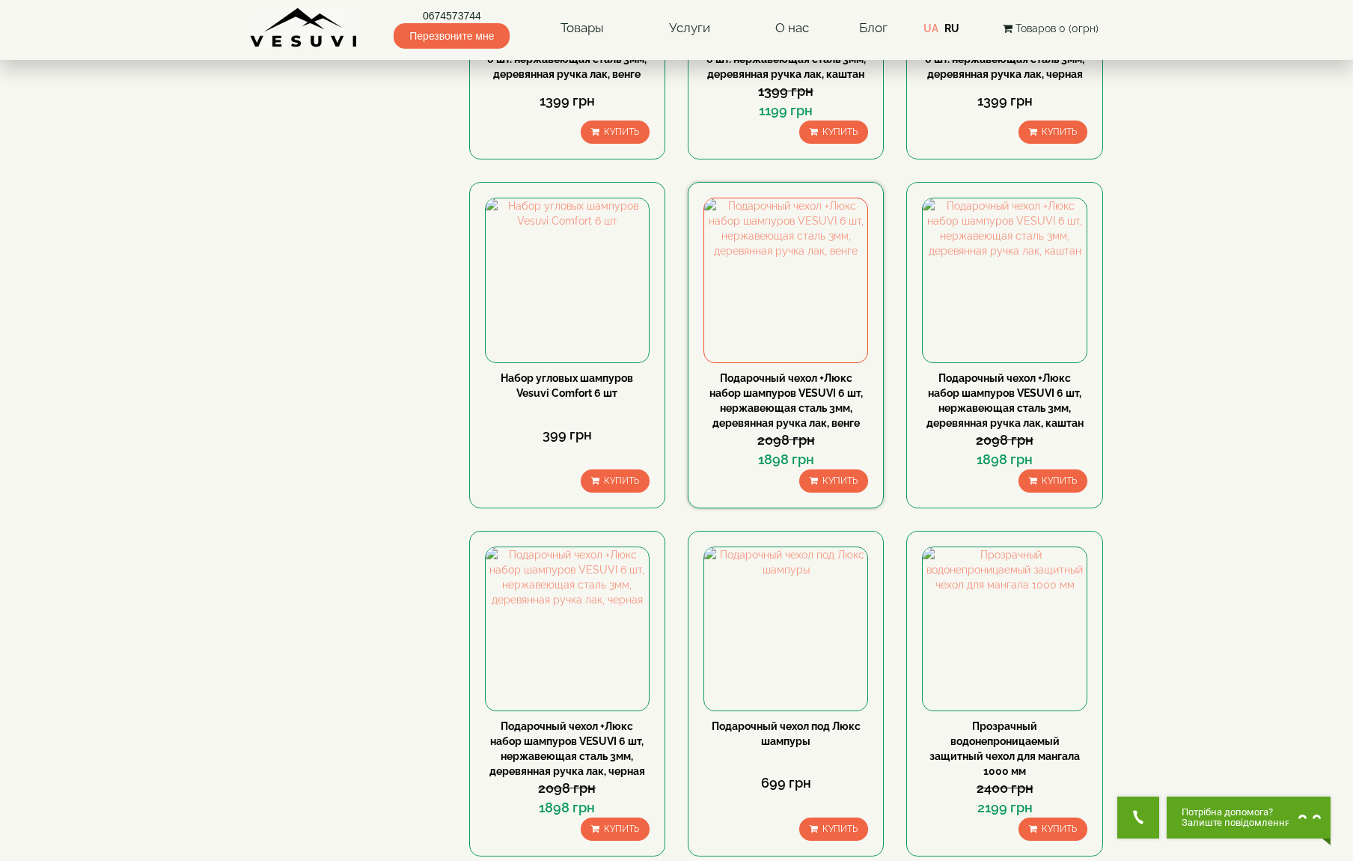
scroll to position [348, 0]
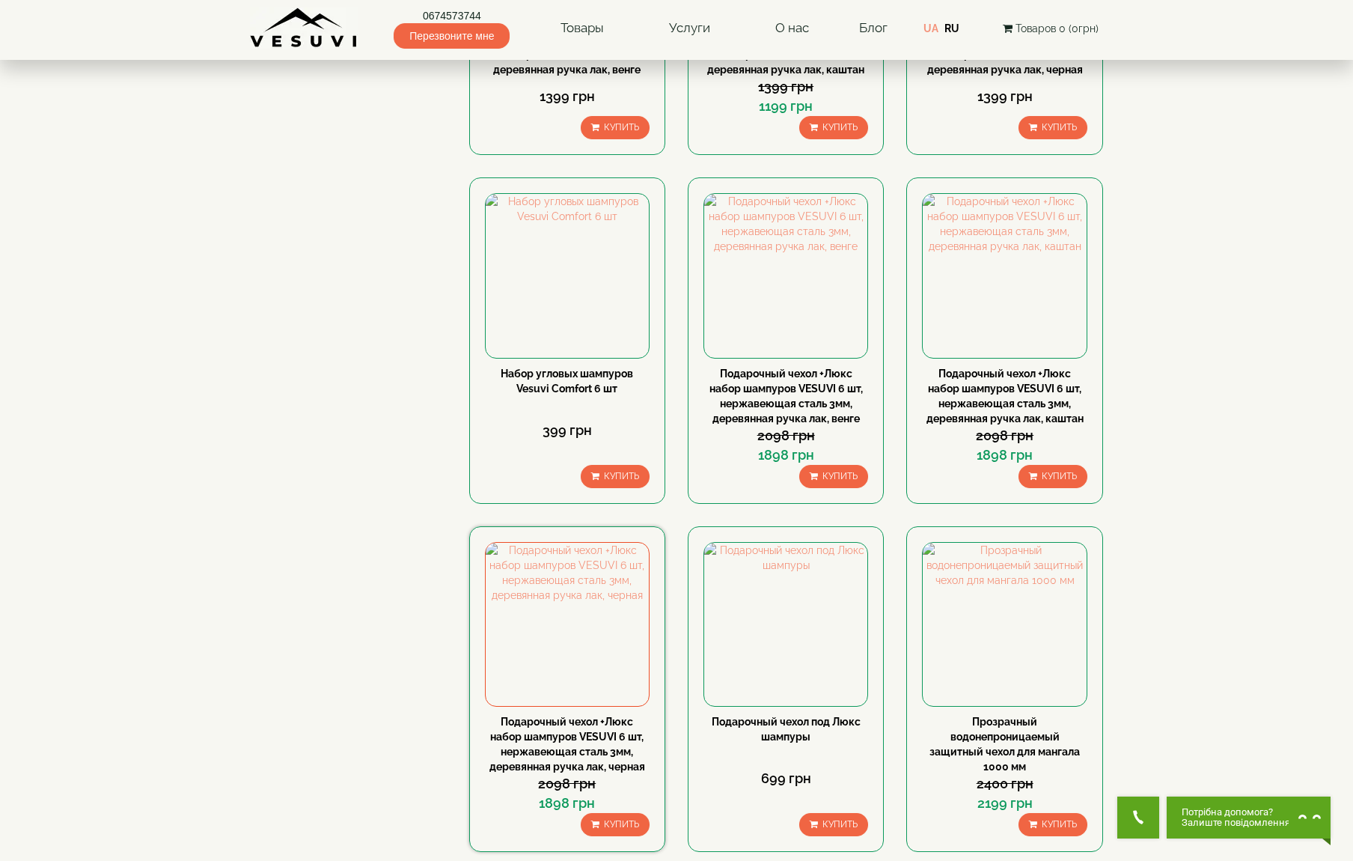
click at [560, 737] on link "Подарочный чехол +Люкс набор шампуров VESUVI 6 шт, нержавеющая сталь 3мм, дерев…" at bounding box center [567, 743] width 156 height 57
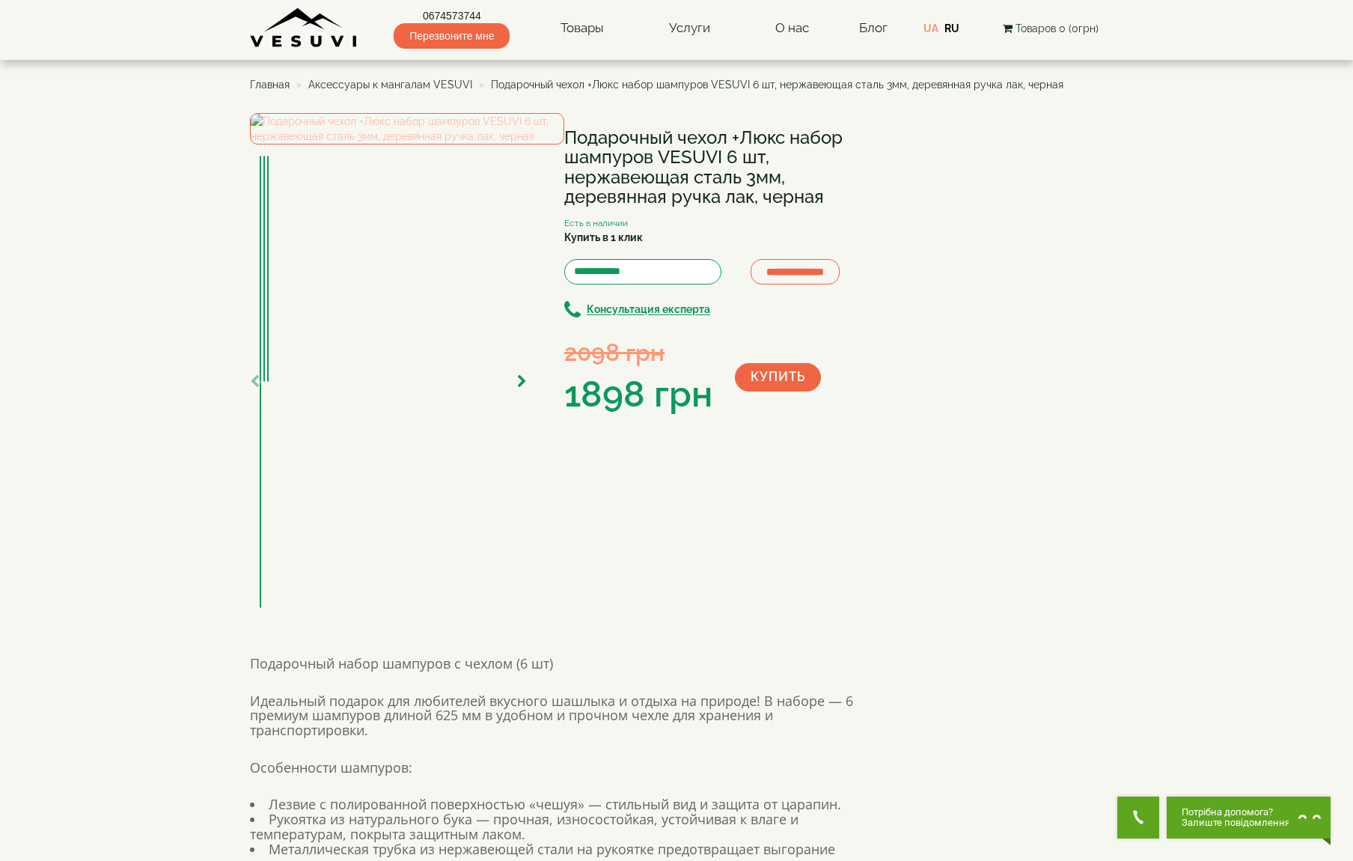
click at [408, 144] on img at bounding box center [407, 128] width 314 height 31
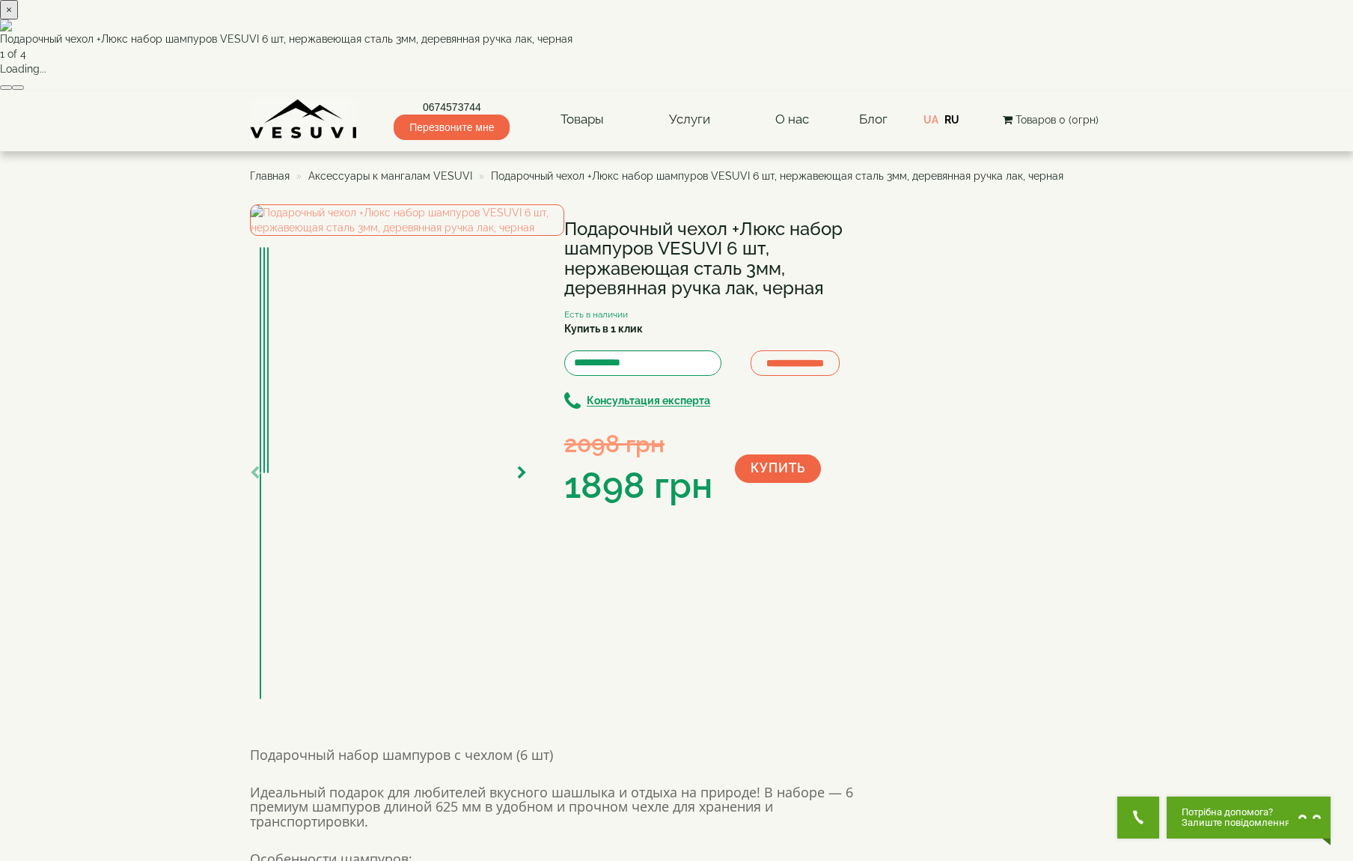
click at [24, 90] on button "button" at bounding box center [18, 87] width 12 height 4
click at [1197, 91] on div "× Подарочный чехол +Люкс набор шампуров VESUVI 6 шт, нержавеющая сталь 3мм, дер…" at bounding box center [676, 45] width 1353 height 91
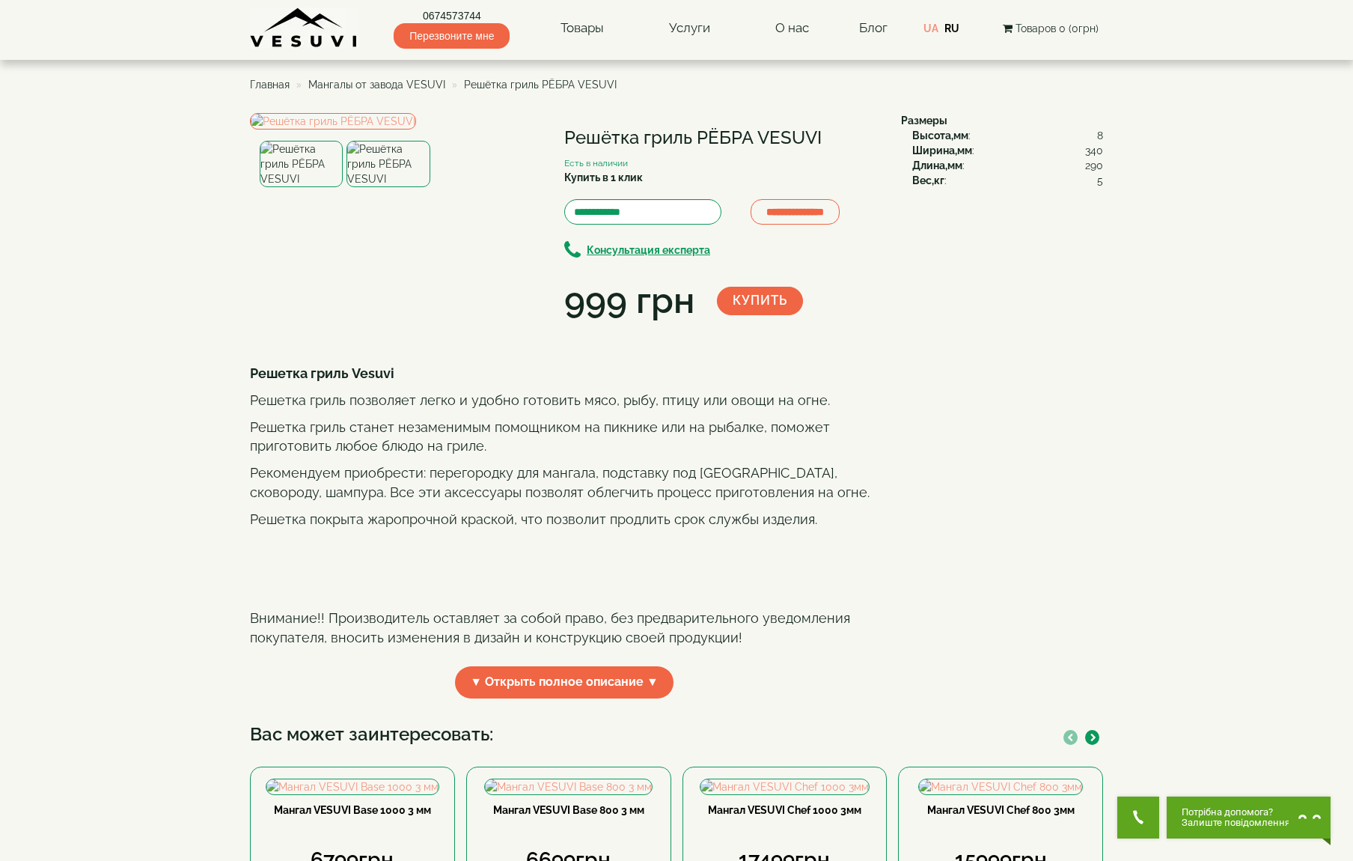
click at [397, 187] on img at bounding box center [387, 164] width 83 height 46
click at [416, 187] on img at bounding box center [387, 164] width 83 height 46
click at [392, 187] on img at bounding box center [387, 164] width 83 height 46
click at [318, 187] on img at bounding box center [301, 164] width 83 height 46
click at [378, 187] on img at bounding box center [387, 164] width 83 height 46
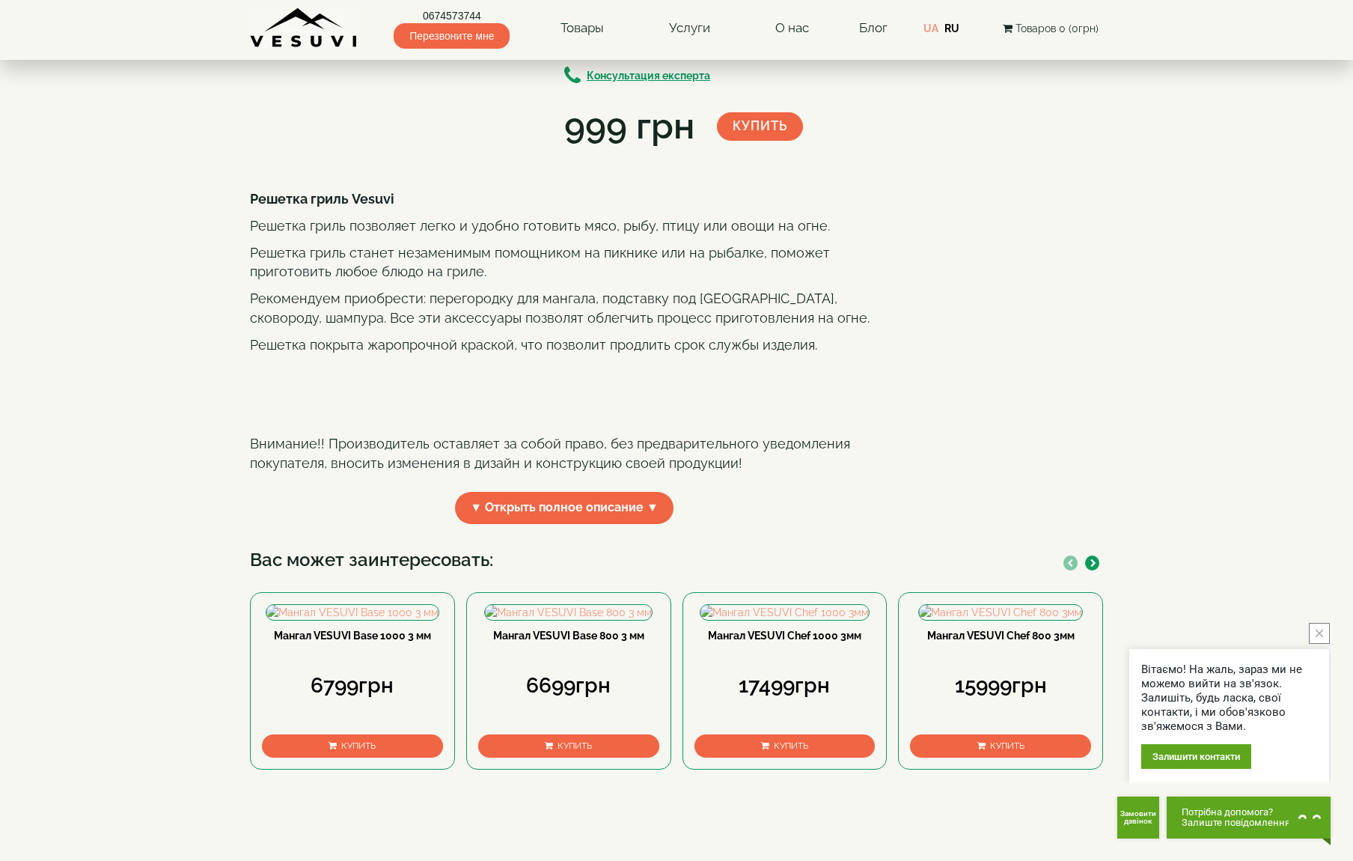
scroll to position [133, 0]
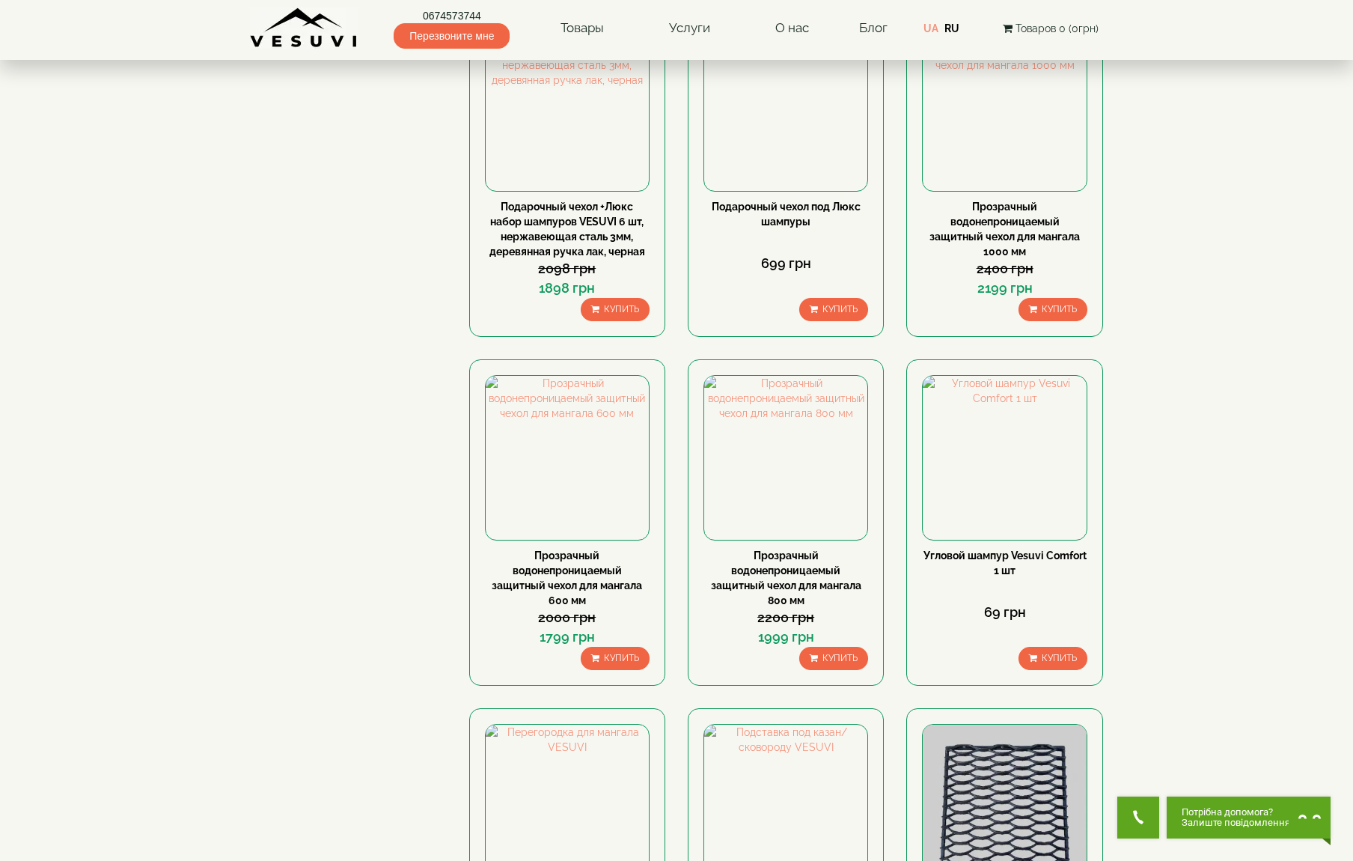
scroll to position [1213, 0]
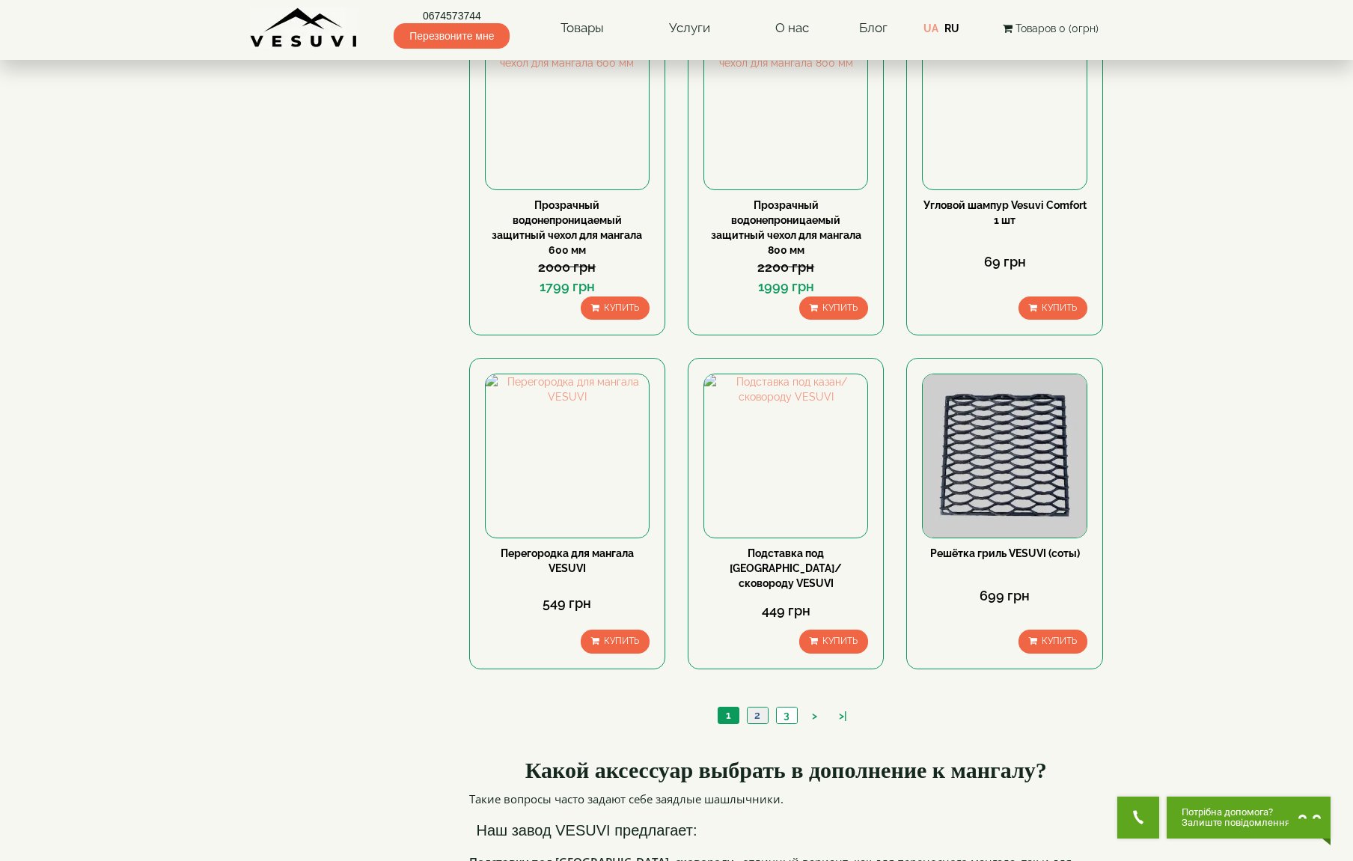
click at [754, 707] on link "2" at bounding box center [757, 715] width 21 height 16
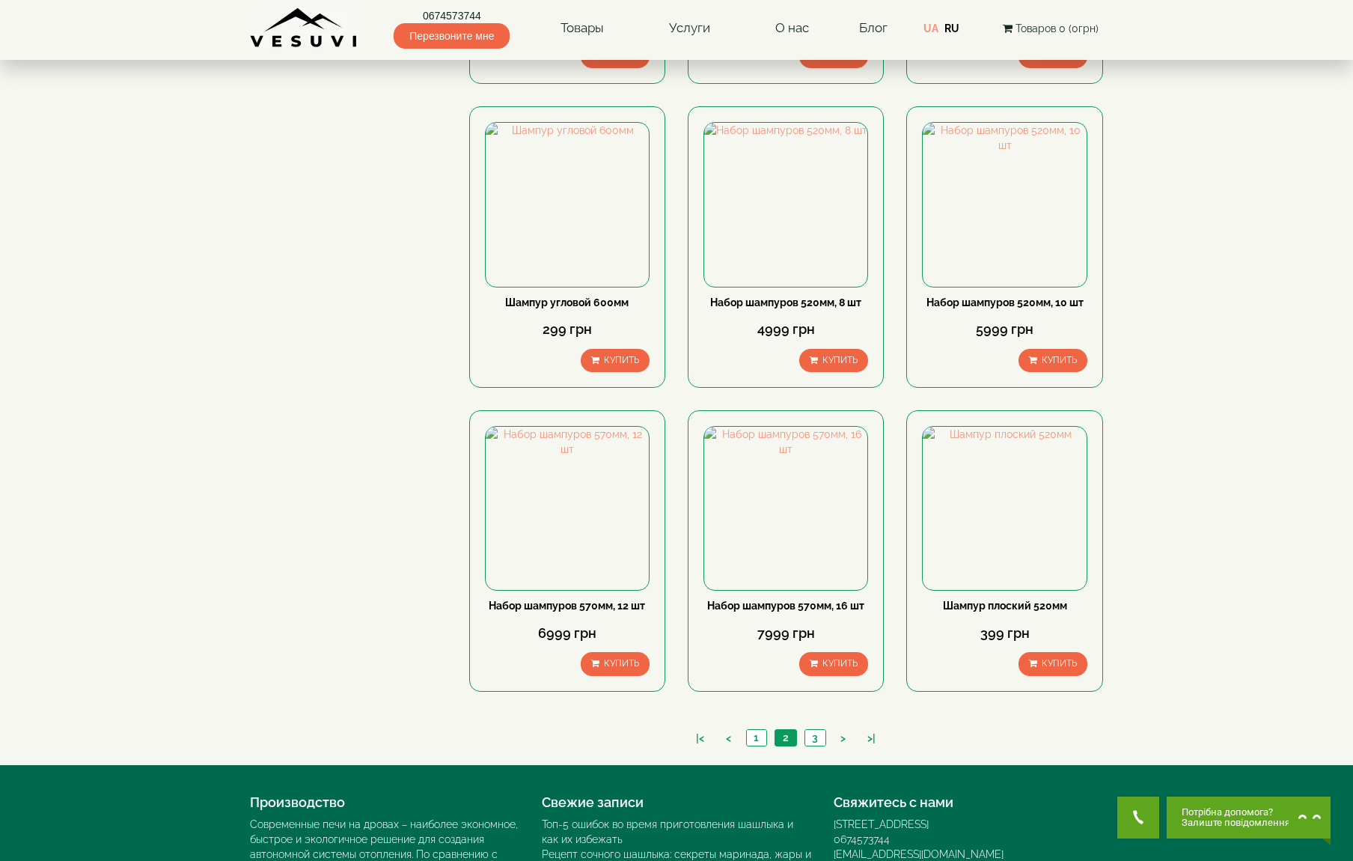
scroll to position [1203, 0]
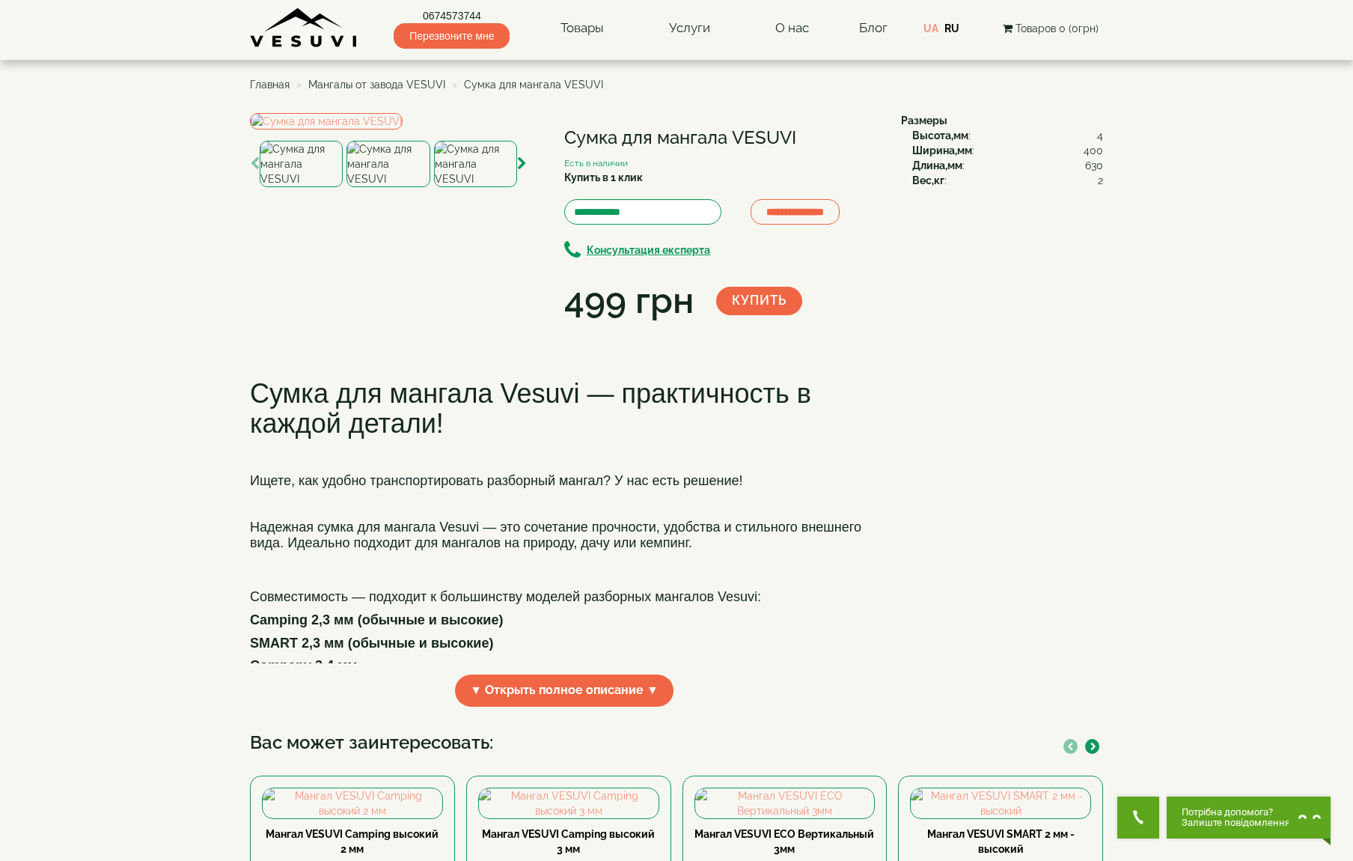
click at [395, 187] on img at bounding box center [387, 164] width 83 height 46
click at [457, 187] on img at bounding box center [475, 164] width 83 height 46
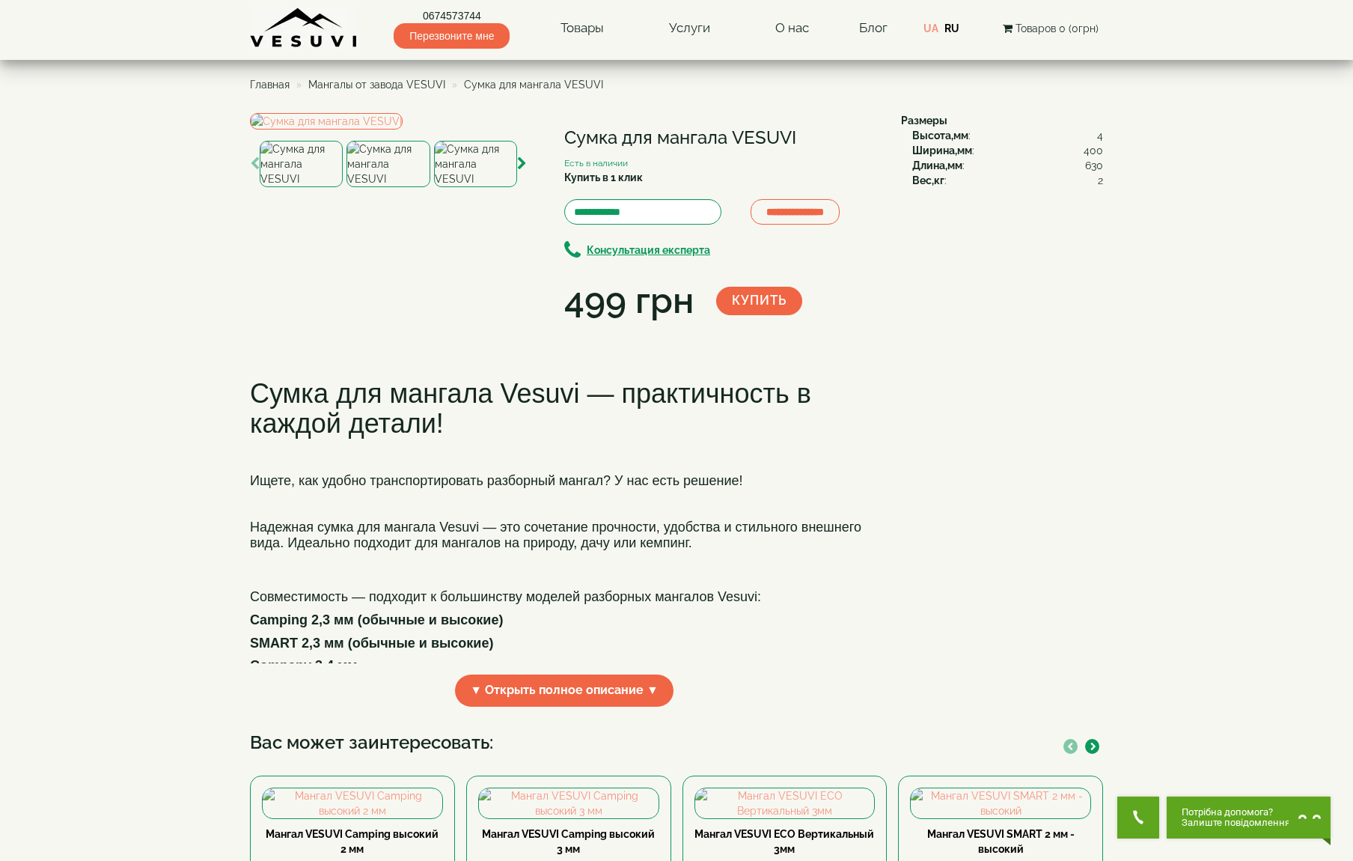
scroll to position [157, 0]
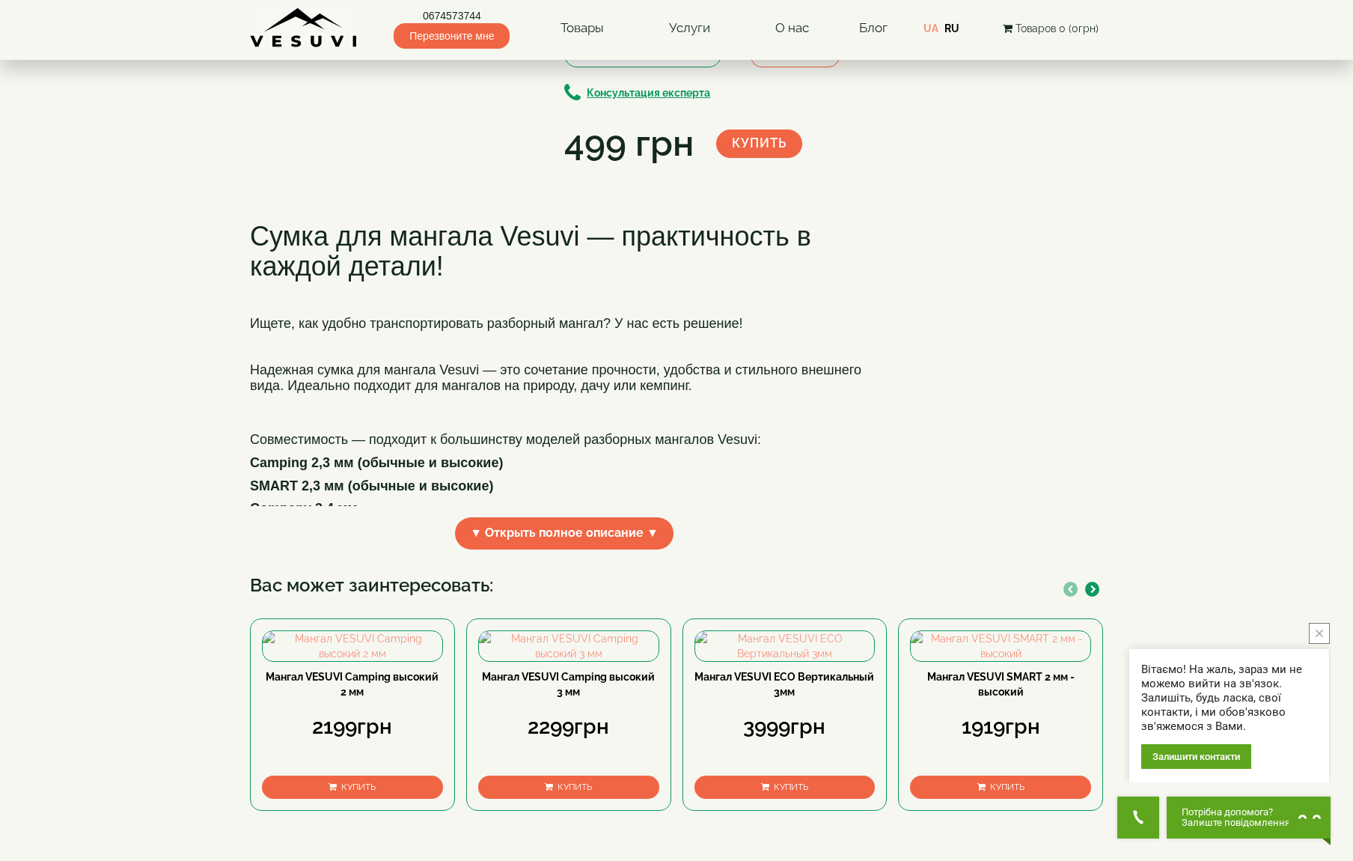
click at [330, 516] on span "Company 3,4 мм" at bounding box center [304, 508] width 108 height 15
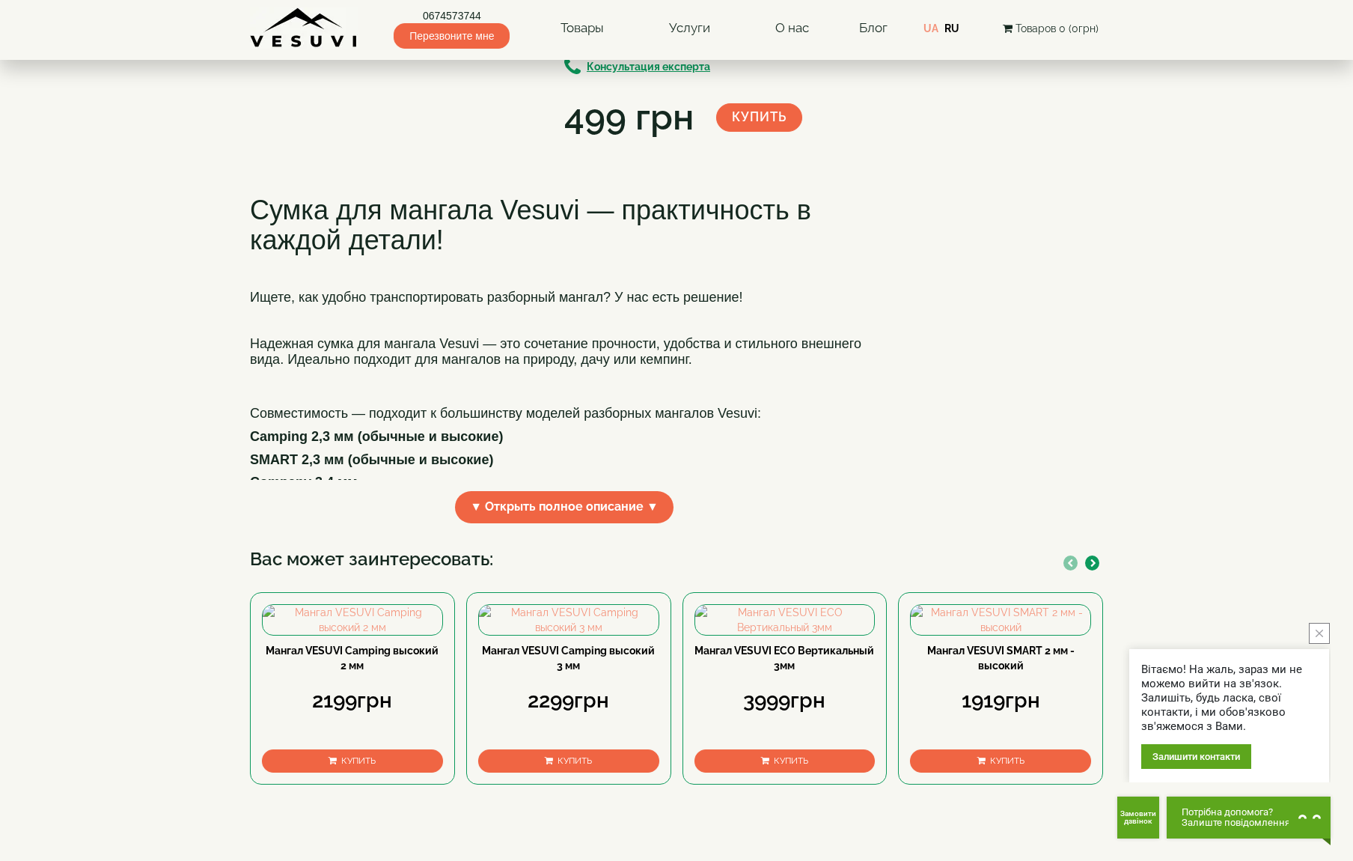
scroll to position [186, 0]
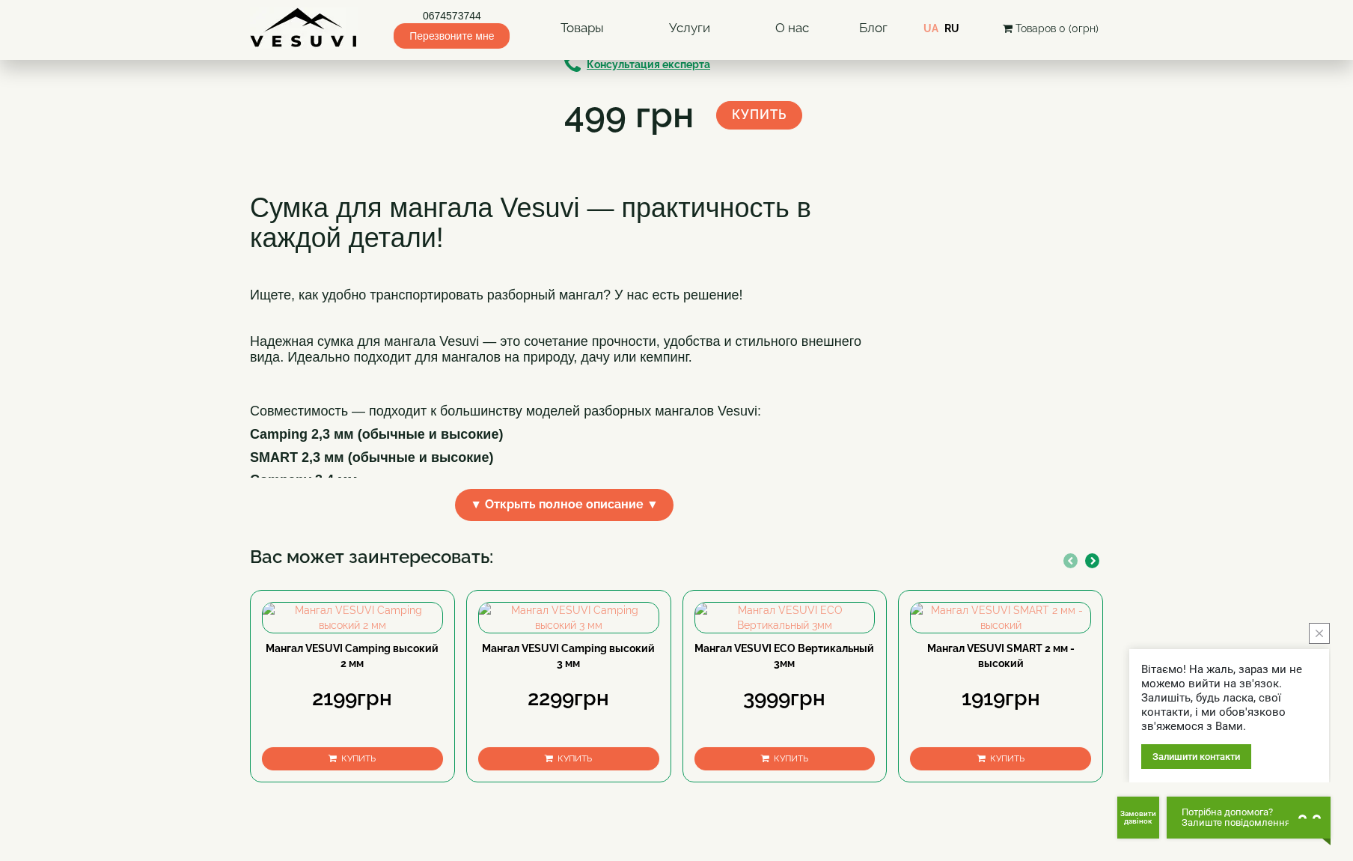
click at [382, 465] on span "SMART 2,3 мм (обычные и высокие)" at bounding box center [371, 457] width 243 height 15
click at [521, 521] on span "▼ Открыть полное описание ▼" at bounding box center [564, 505] width 219 height 32
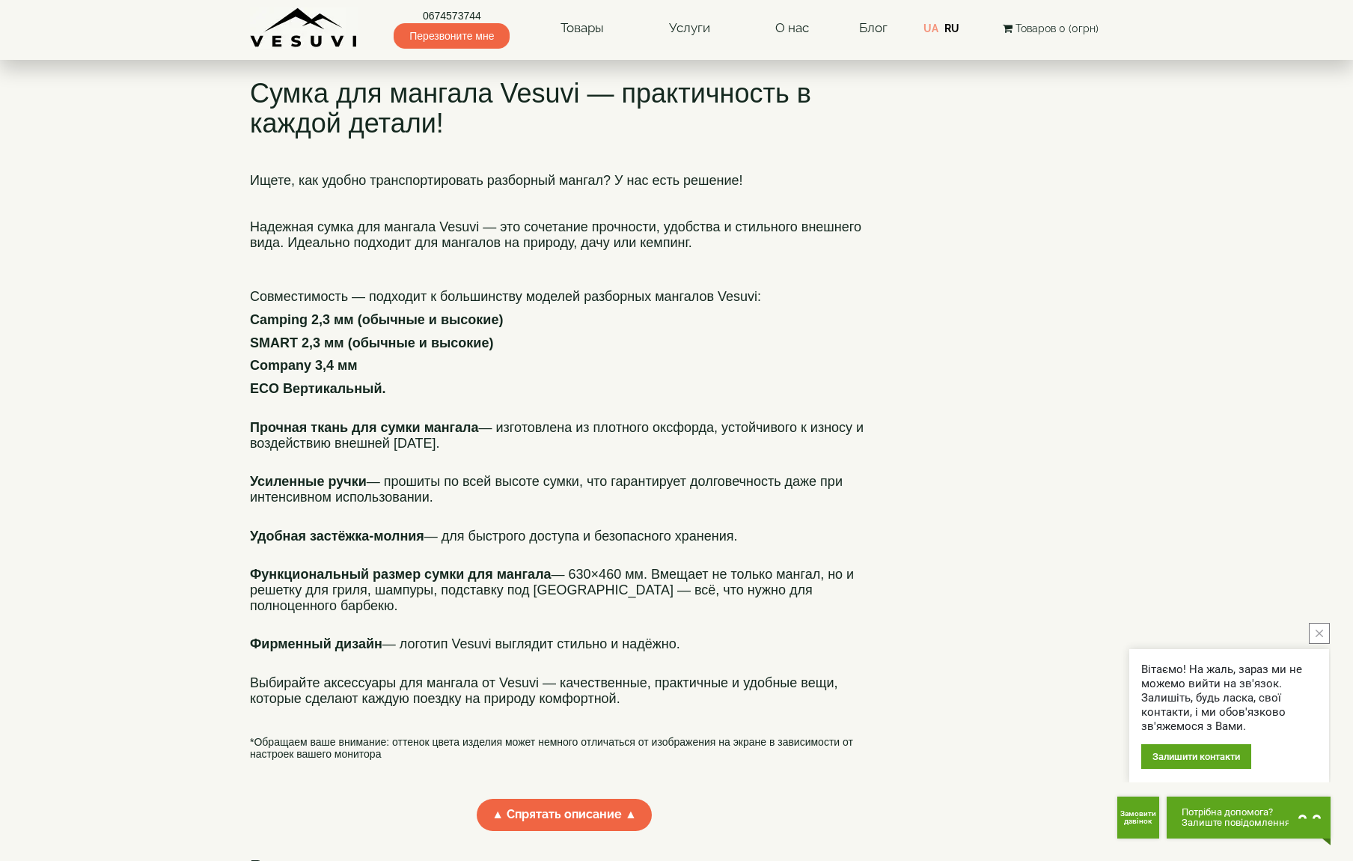
scroll to position [302, 0]
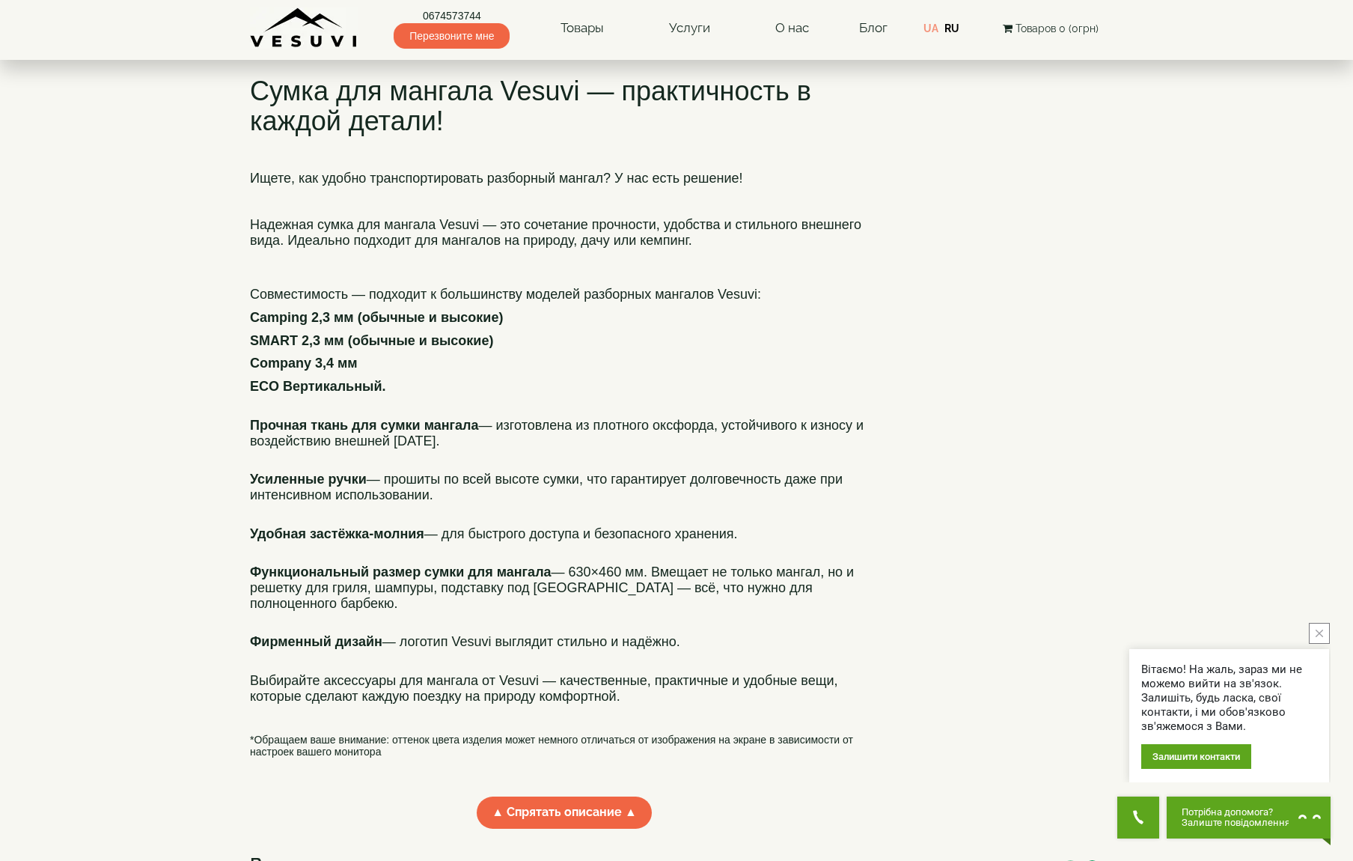
click at [468, 302] on span "Совместимость — подходит к большинству моделей разборных мангалов Vesuvi:" at bounding box center [505, 294] width 511 height 15
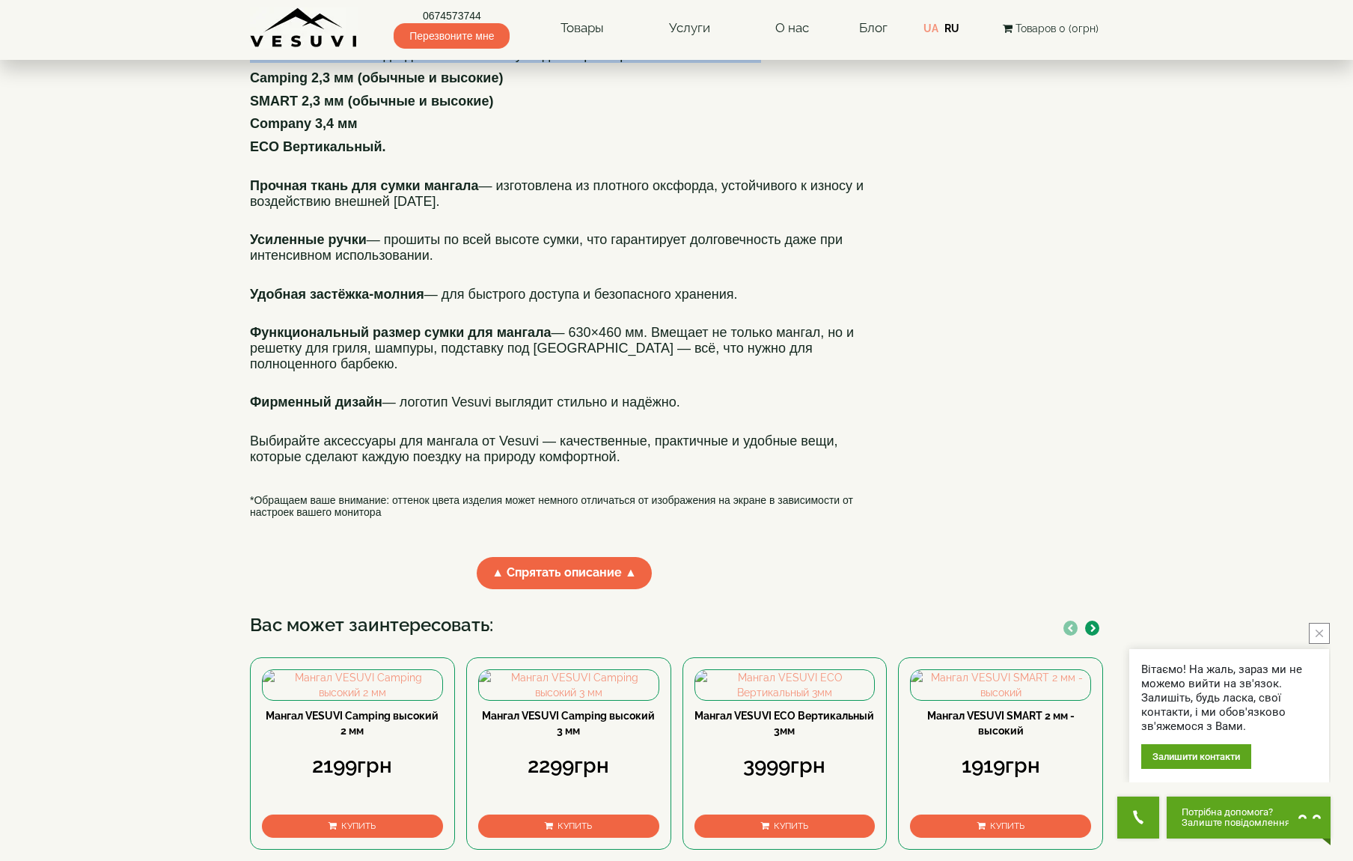
scroll to position [269, 0]
